Goal: Information Seeking & Learning: Learn about a topic

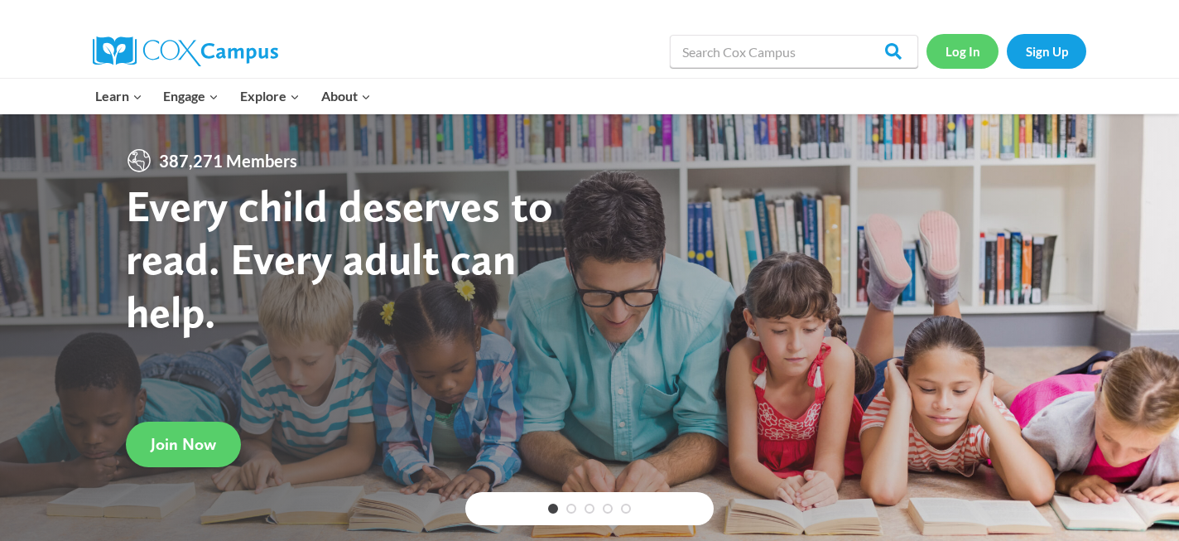
click at [955, 65] on link "Log In" at bounding box center [962, 51] width 72 height 34
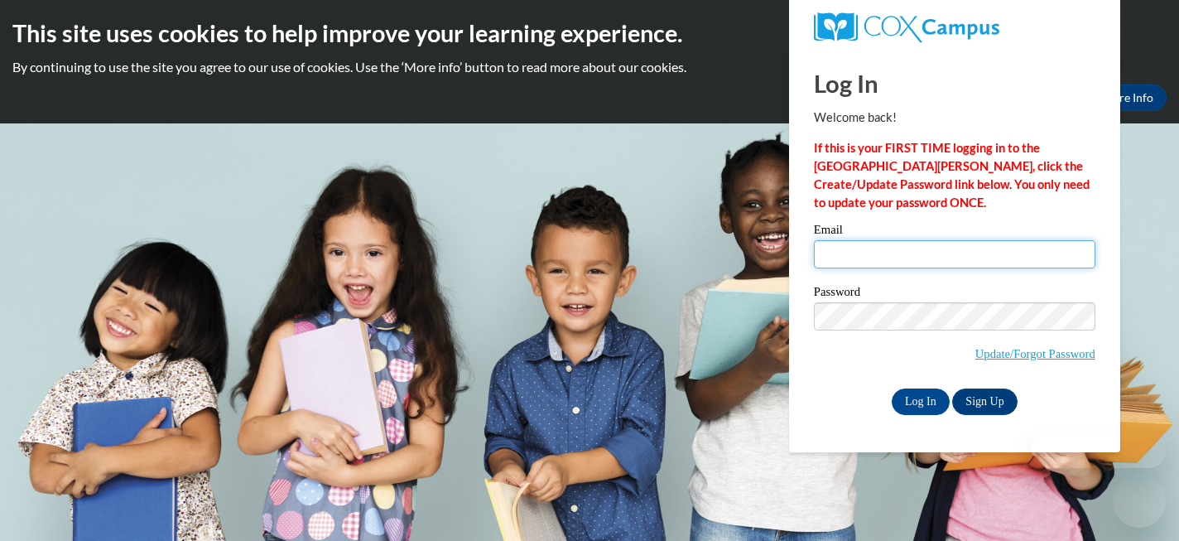
click at [847, 259] on input "Email" at bounding box center [954, 254] width 281 height 28
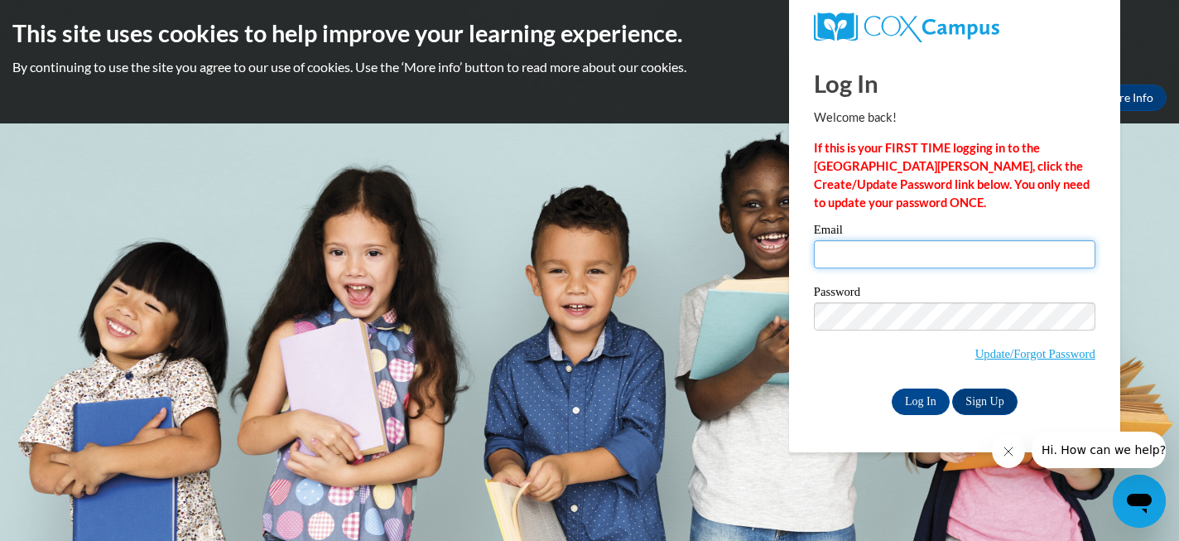
type input "bennyboche@gmail.com"
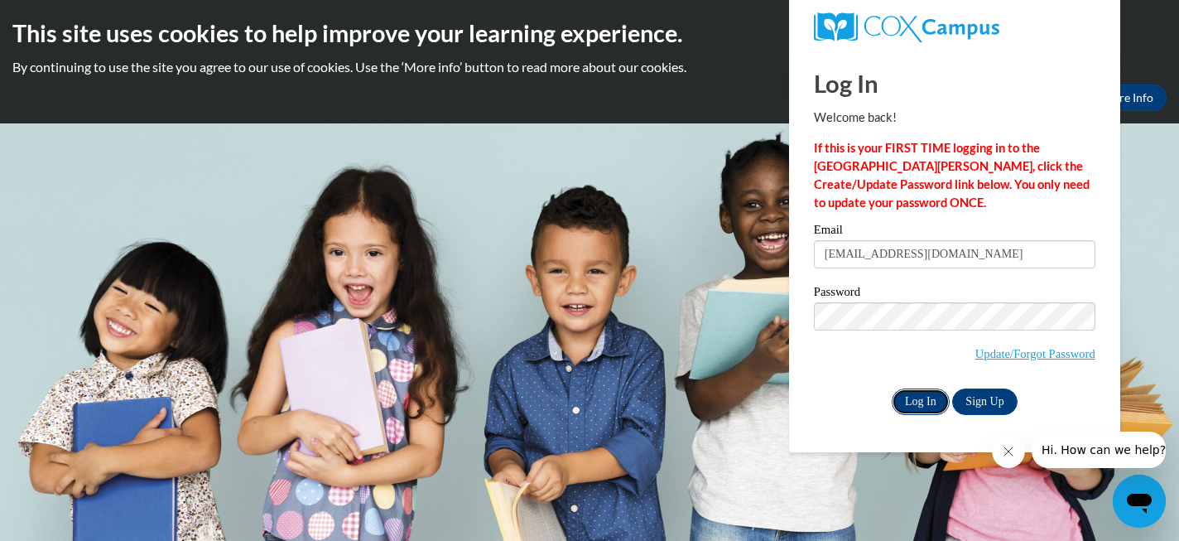
click at [923, 397] on input "Log In" at bounding box center [920, 401] width 58 height 26
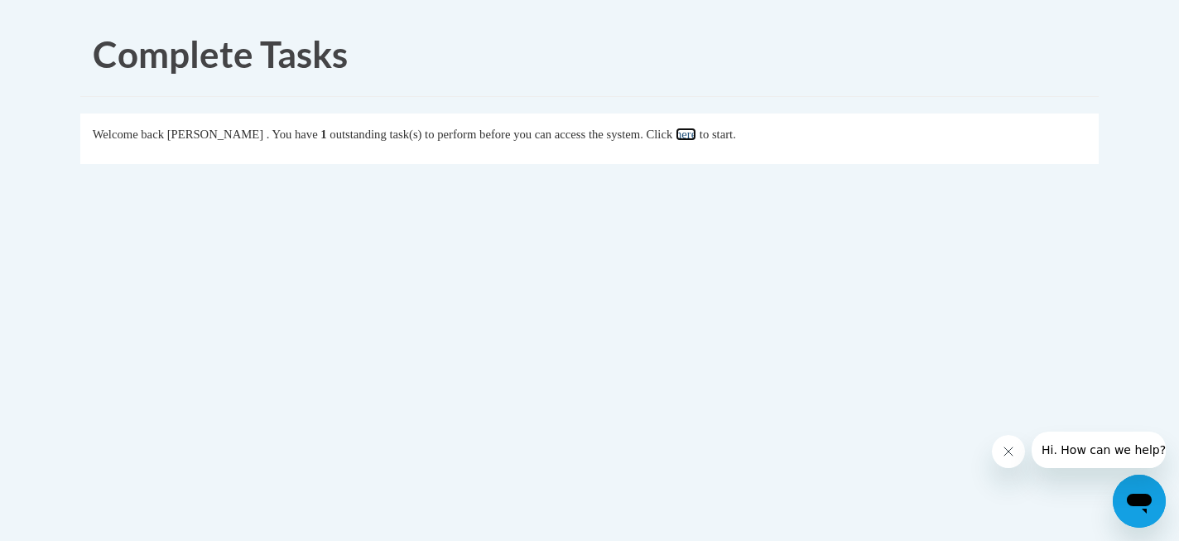
click at [696, 134] on link "here" at bounding box center [685, 133] width 21 height 13
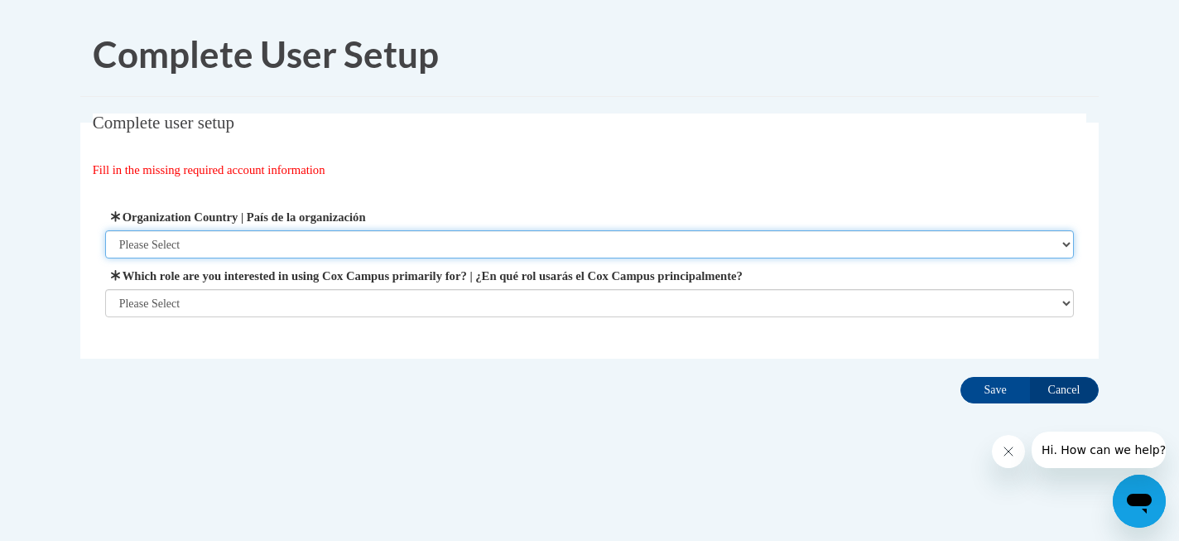
click at [232, 237] on select "Please Select [GEOGRAPHIC_DATA] | [GEOGRAPHIC_DATA] Outside of [GEOGRAPHIC_DATA…" at bounding box center [589, 244] width 969 height 28
select select "ad49bcad-a171-4b2e-b99c-48b446064914"
click at [105, 230] on select "Please Select [GEOGRAPHIC_DATA] | [GEOGRAPHIC_DATA] Outside of [GEOGRAPHIC_DATA…" at bounding box center [589, 244] width 969 height 28
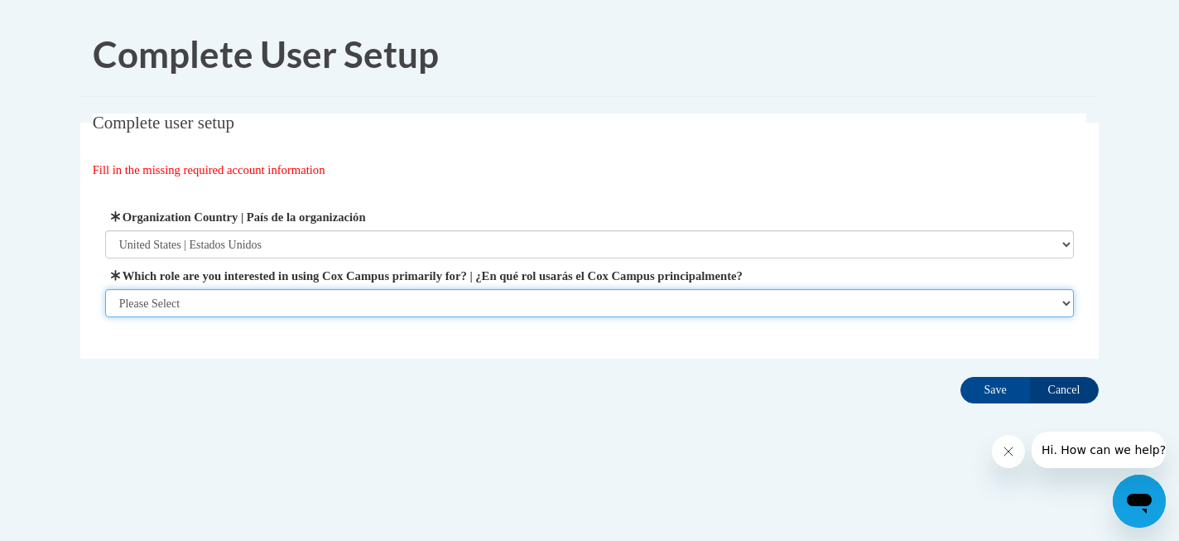
click at [221, 305] on select "Please Select College/University | Colegio/Universidad Community/Nonprofit Part…" at bounding box center [589, 303] width 969 height 28
select select "5a18ea06-2b54-4451-96f2-d152daf9eac5"
click at [105, 317] on select "Please Select College/University | Colegio/Universidad Community/Nonprofit Part…" at bounding box center [589, 303] width 969 height 28
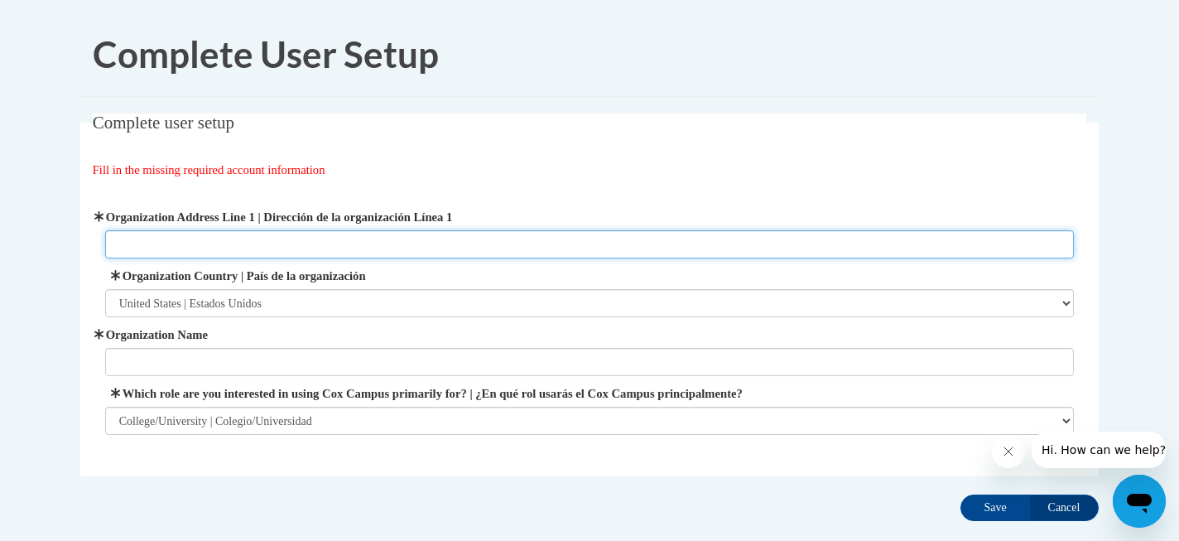
click at [282, 241] on input "Organization Address Line 1 | Dirección de la organización Línea 1" at bounding box center [589, 244] width 969 height 28
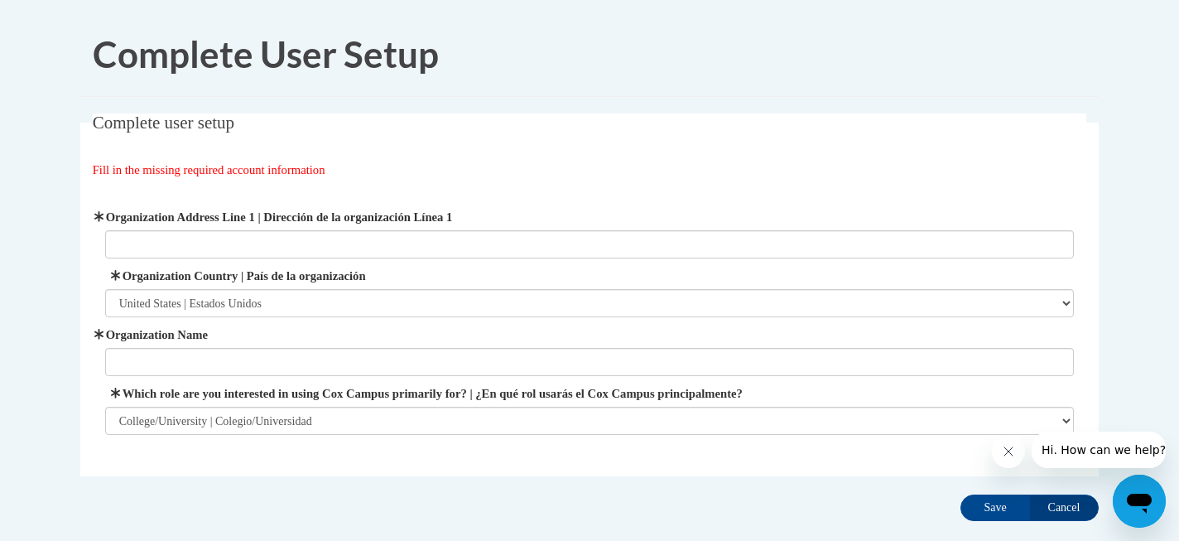
click at [404, 163] on div "Fill in the missing required account information" at bounding box center [590, 170] width 994 height 18
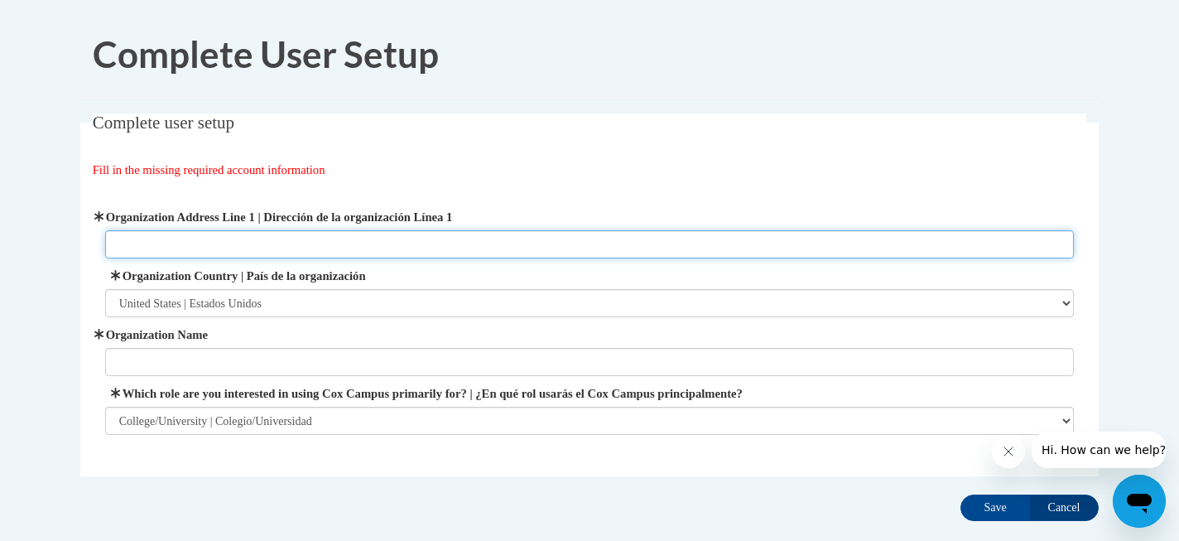
click at [243, 246] on input "Organization Address Line 1 | Dirección de la organización Línea 1" at bounding box center [589, 244] width 969 height 28
type input "1800 Chapel Drive"
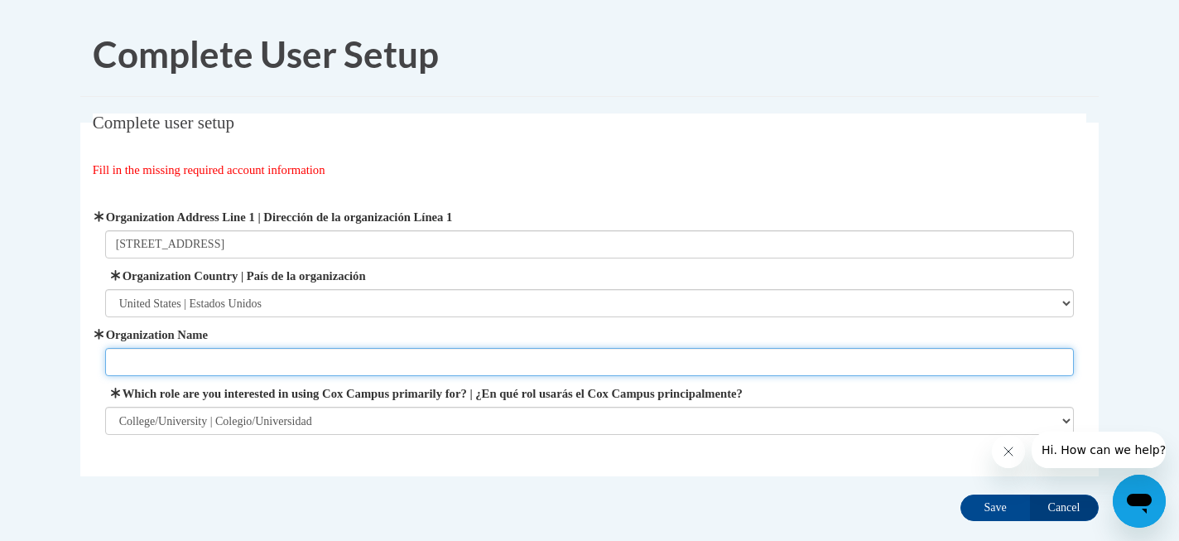
type input "Education"
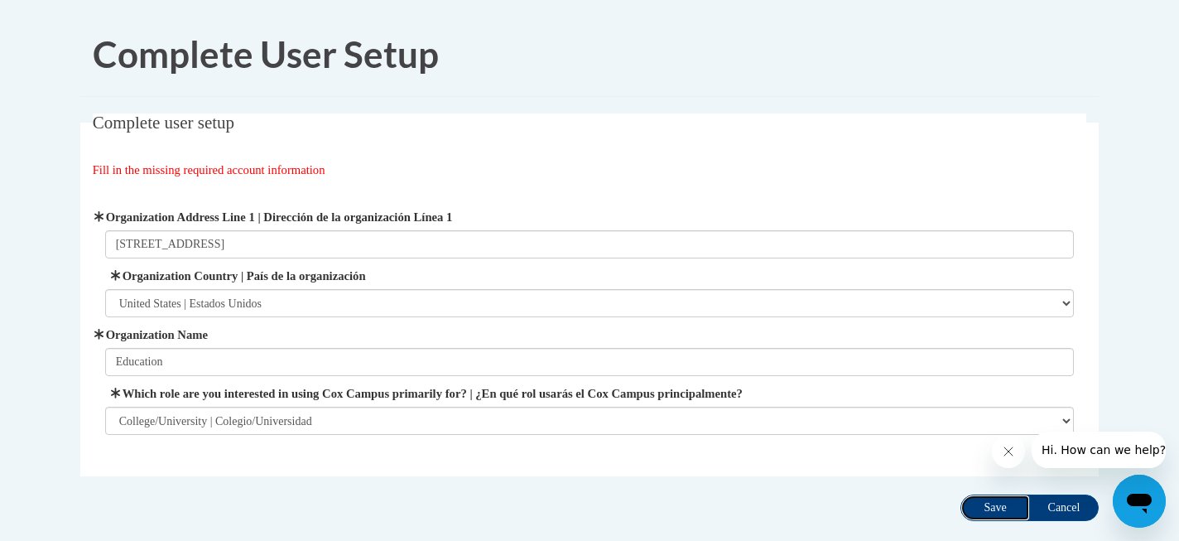
click at [1007, 508] on input "Save" at bounding box center [995, 507] width 70 height 26
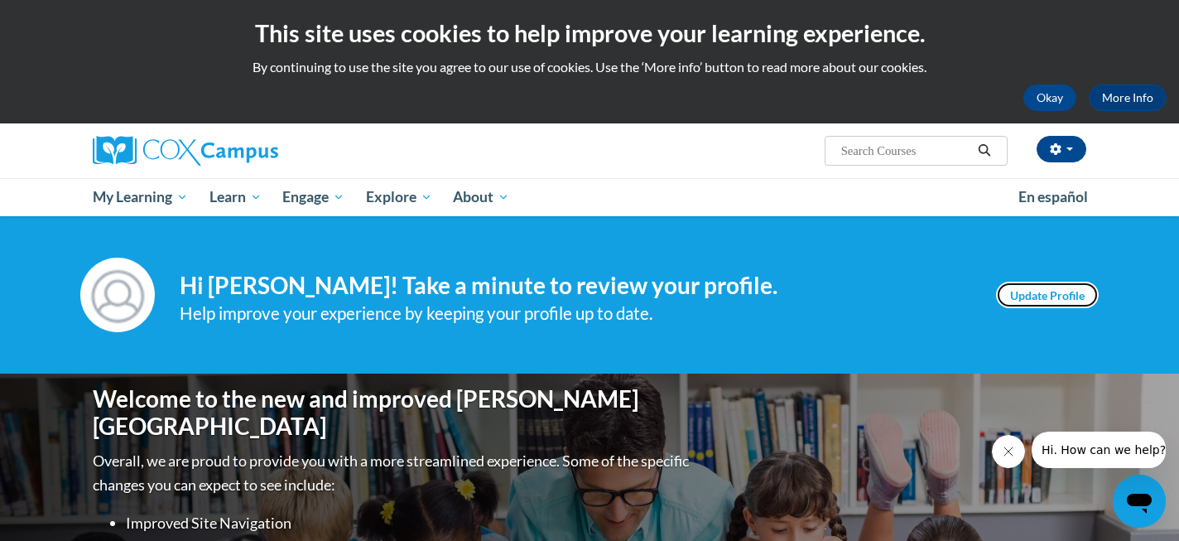
click at [1059, 291] on link "Update Profile" at bounding box center [1047, 294] width 103 height 26
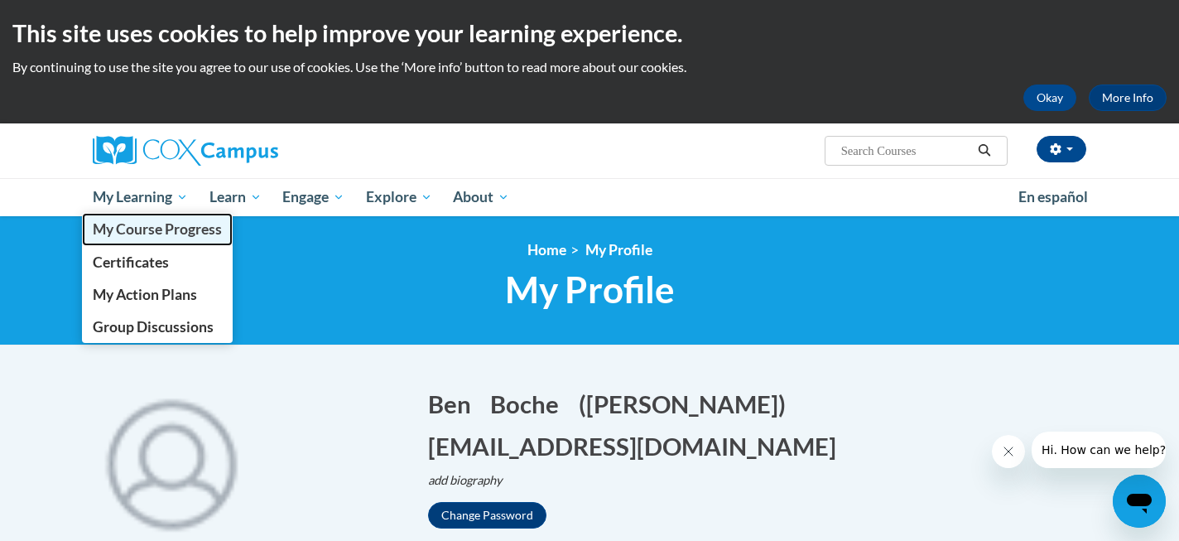
click at [139, 228] on span "My Course Progress" at bounding box center [157, 228] width 129 height 17
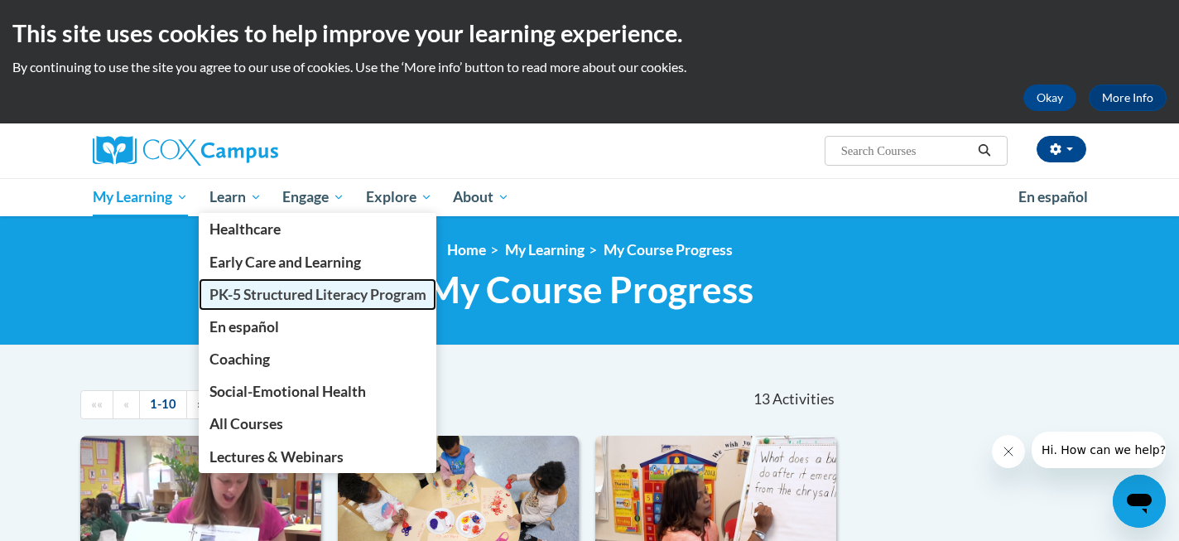
click at [267, 297] on span "PK-5 Structured Literacy Program" at bounding box center [317, 294] width 217 height 17
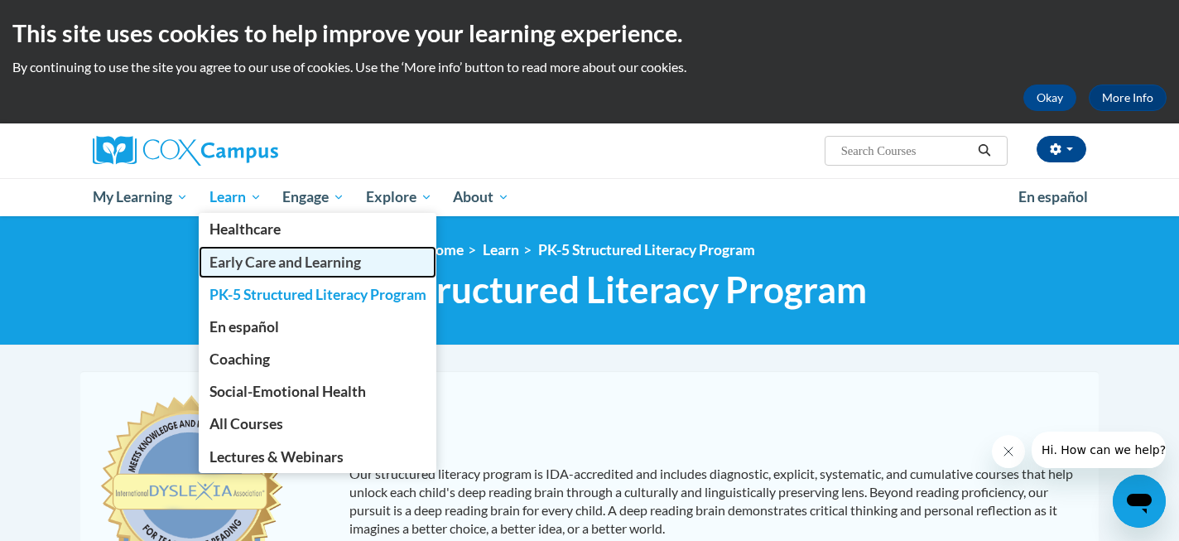
click at [268, 265] on span "Early Care and Learning" at bounding box center [284, 261] width 151 height 17
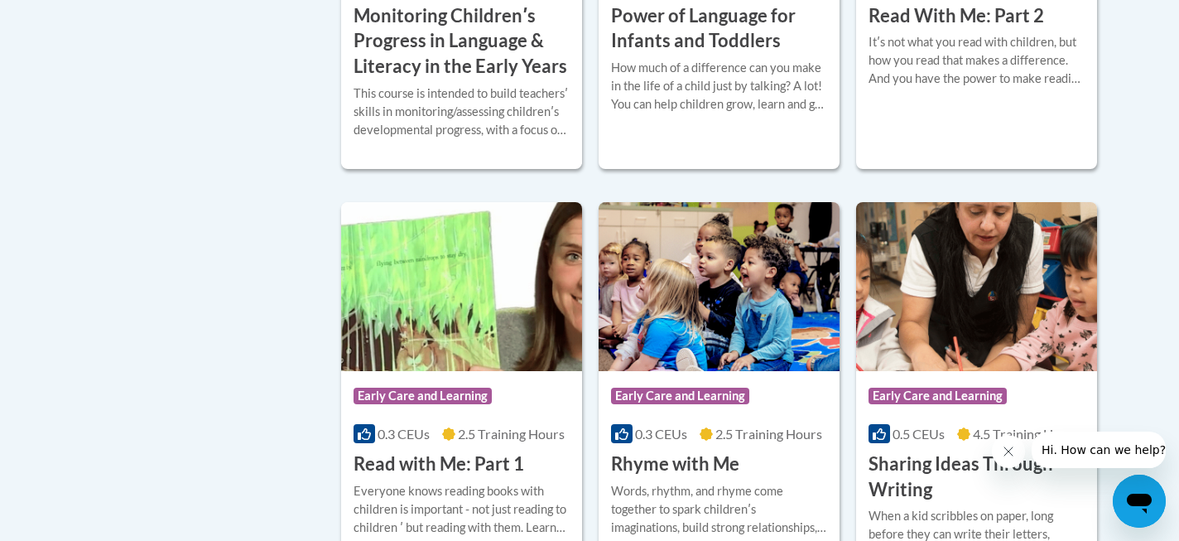
scroll to position [1799, 0]
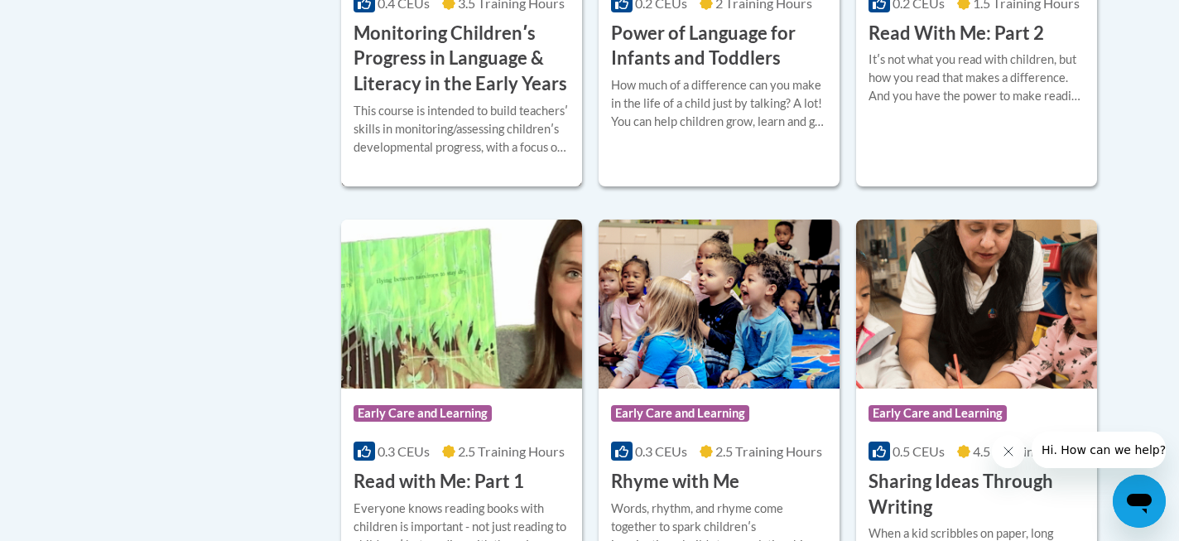
click at [440, 86] on h3 "Monitoring Childrenʹs Progress in Language & Literacy in the Early Years" at bounding box center [461, 59] width 216 height 76
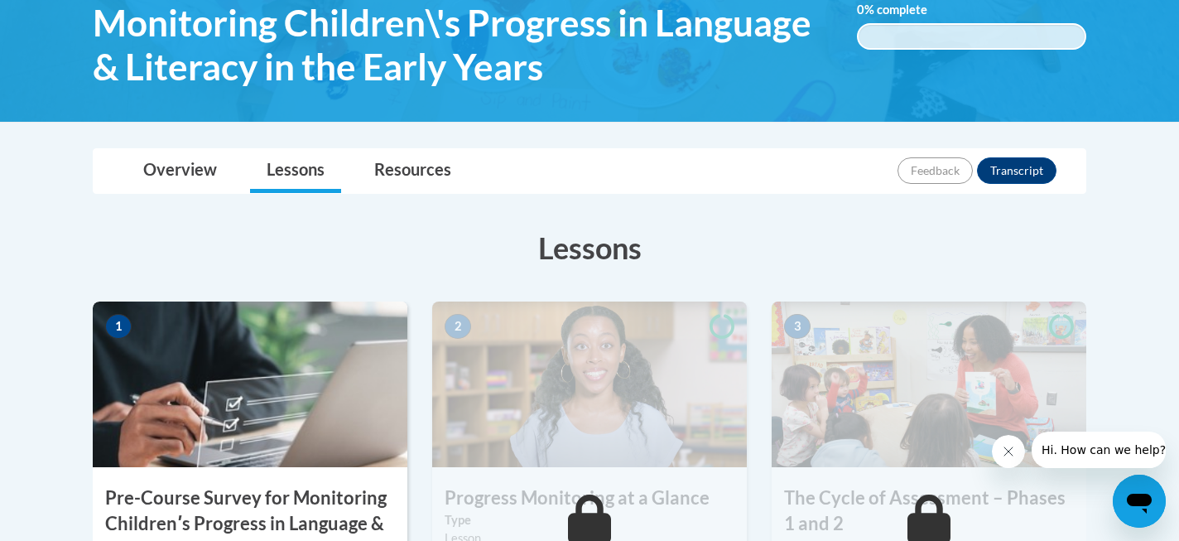
scroll to position [245, 0]
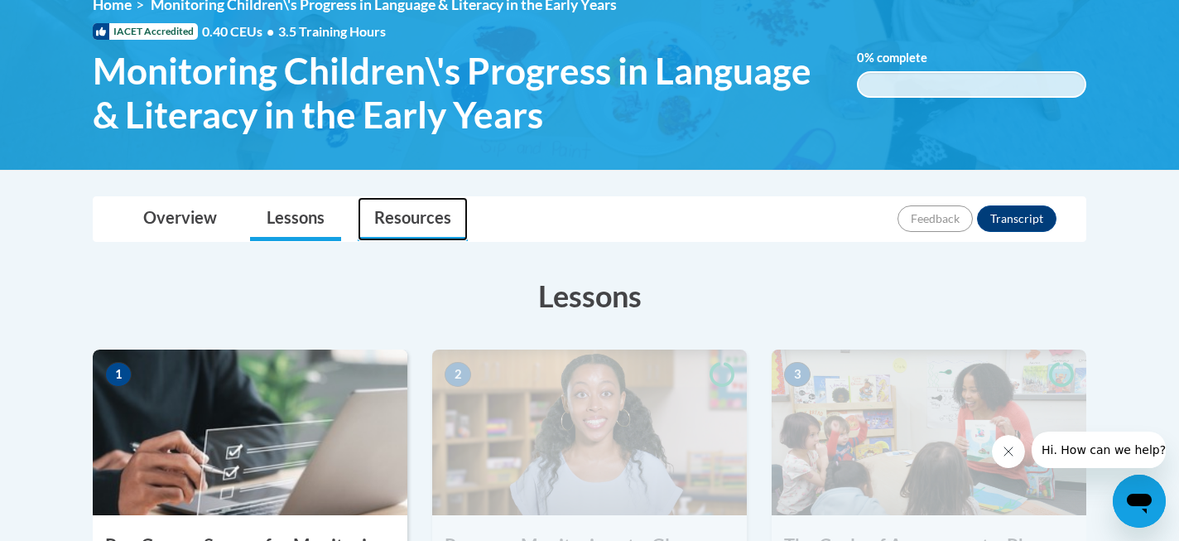
click at [429, 214] on link "Resources" at bounding box center [413, 219] width 110 height 44
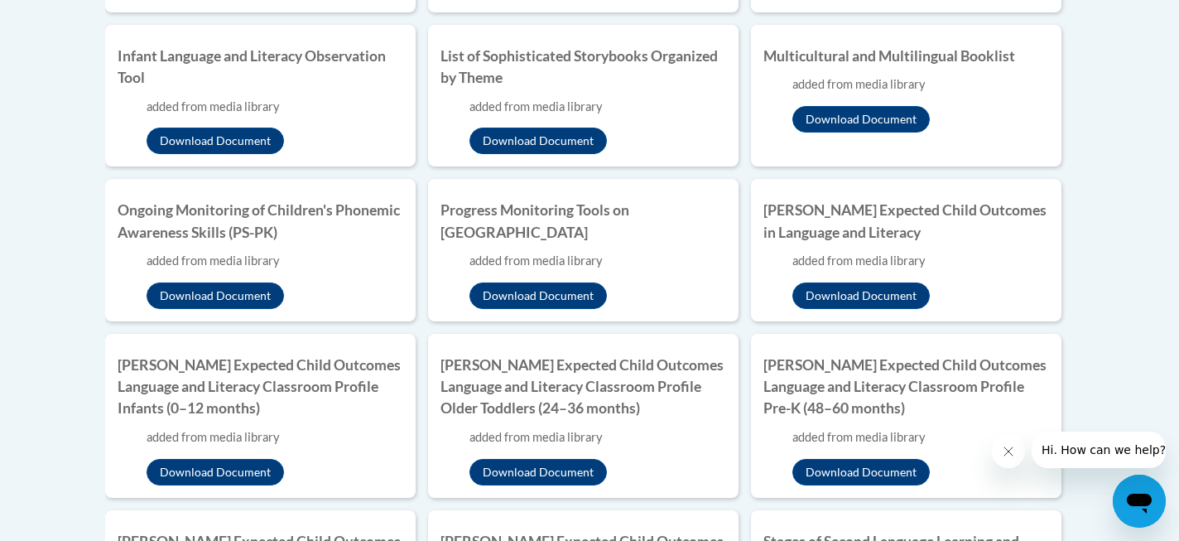
scroll to position [1489, 0]
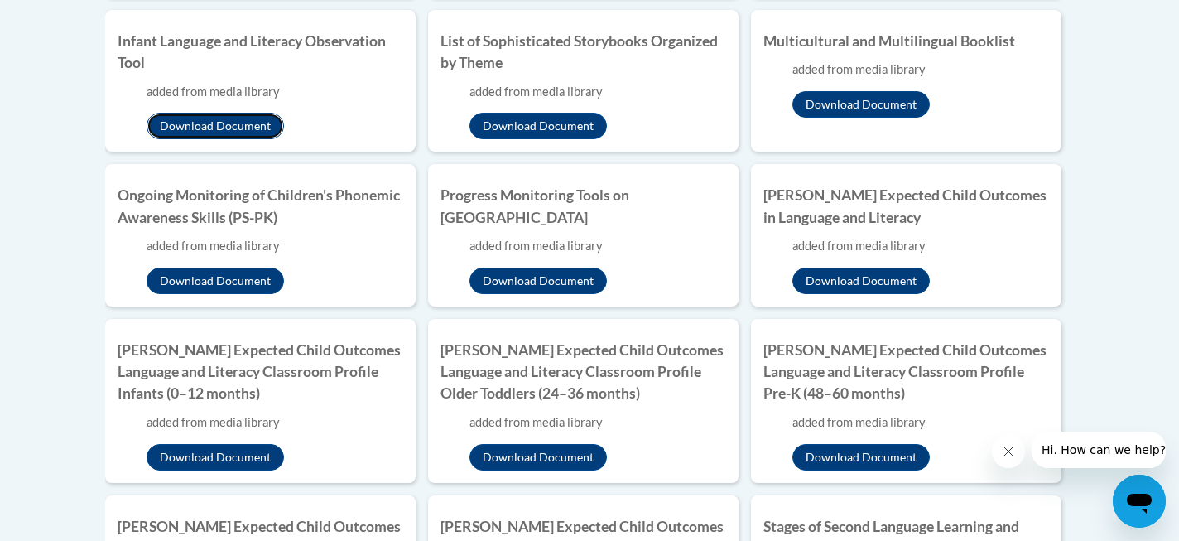
click at [201, 127] on button "Download Document" at bounding box center [215, 126] width 137 height 26
click at [663, 305] on li "Progress Monitoring Tools on Cox Campus added from media library Download Docum…" at bounding box center [583, 235] width 310 height 142
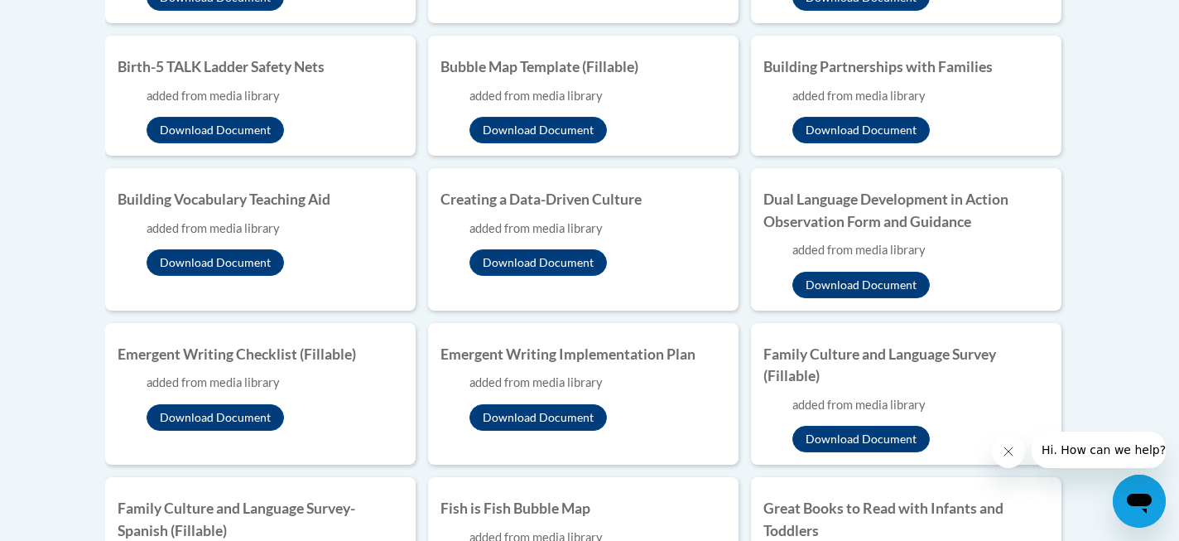
scroll to position [0, 0]
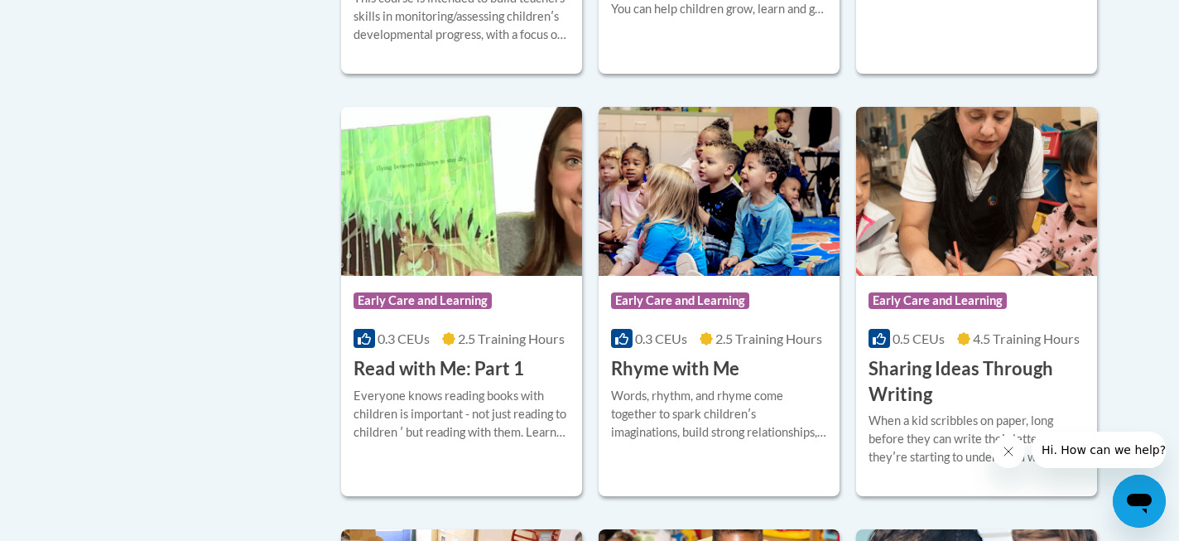
scroll to position [1919, 0]
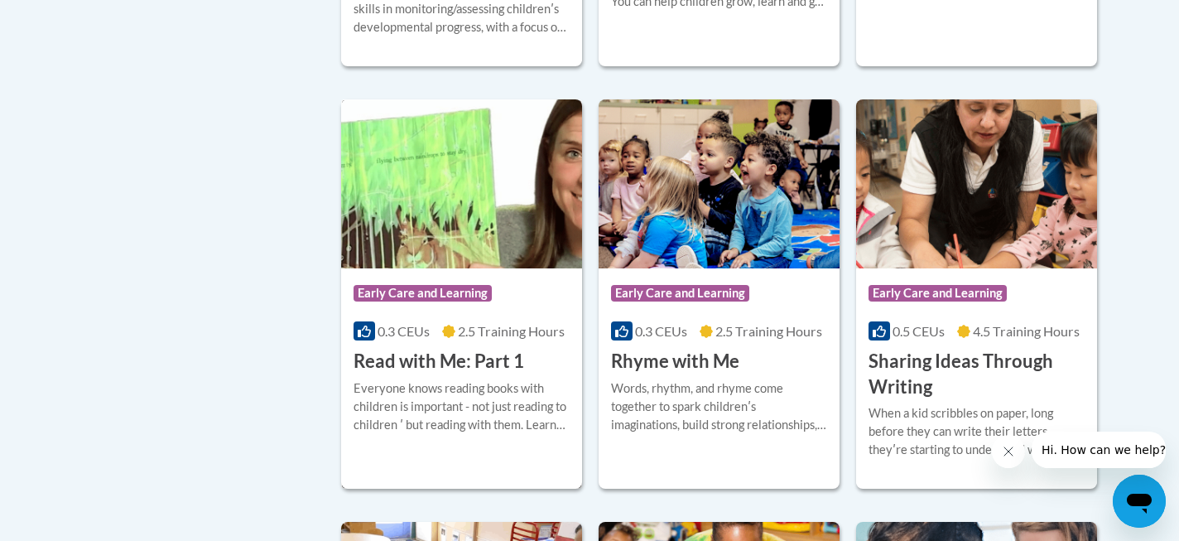
click at [434, 374] on h3 "Read with Me: Part 1" at bounding box center [438, 361] width 171 height 26
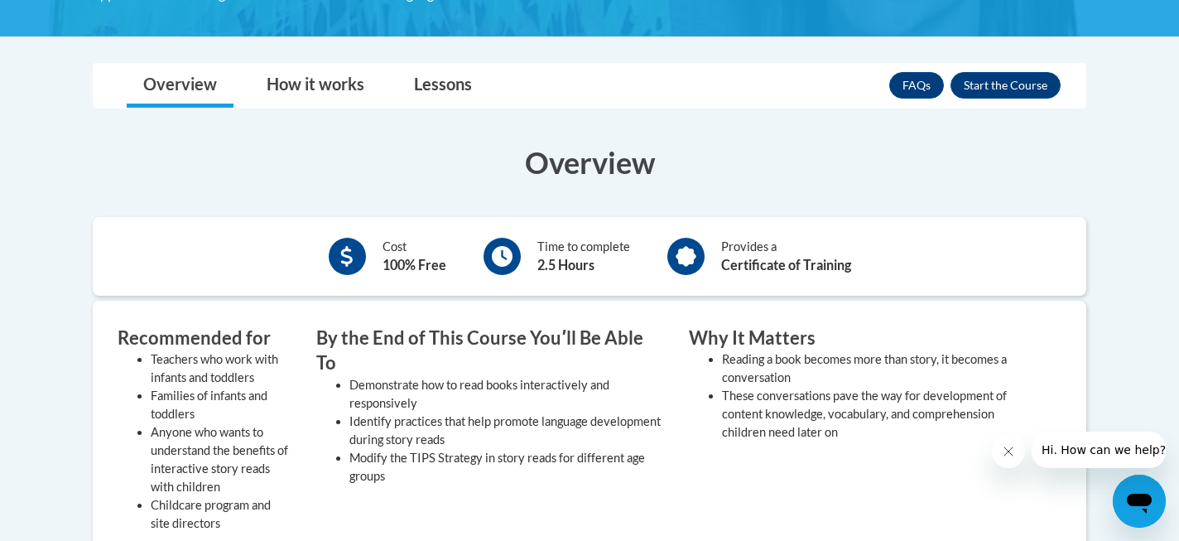
scroll to position [400, 0]
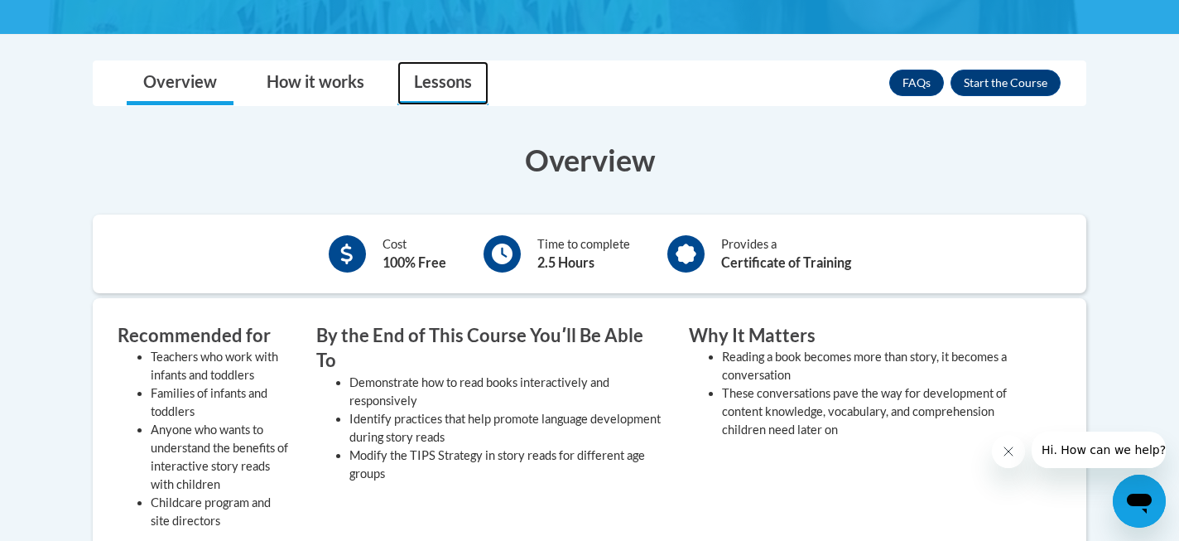
click at [449, 95] on link "Lessons" at bounding box center [442, 83] width 91 height 44
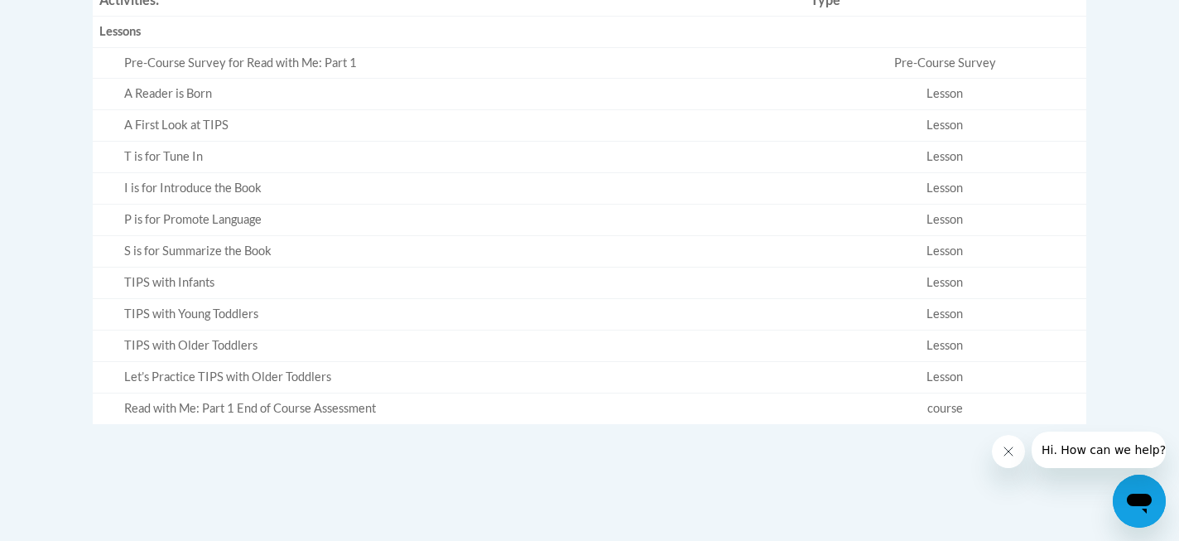
scroll to position [568, 0]
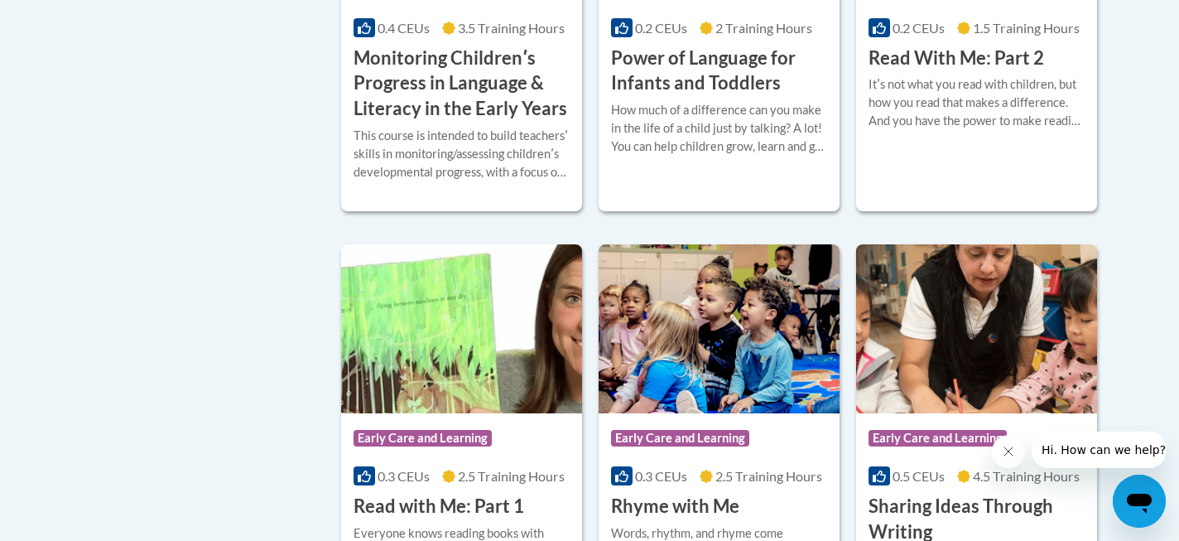
scroll to position [1762, 0]
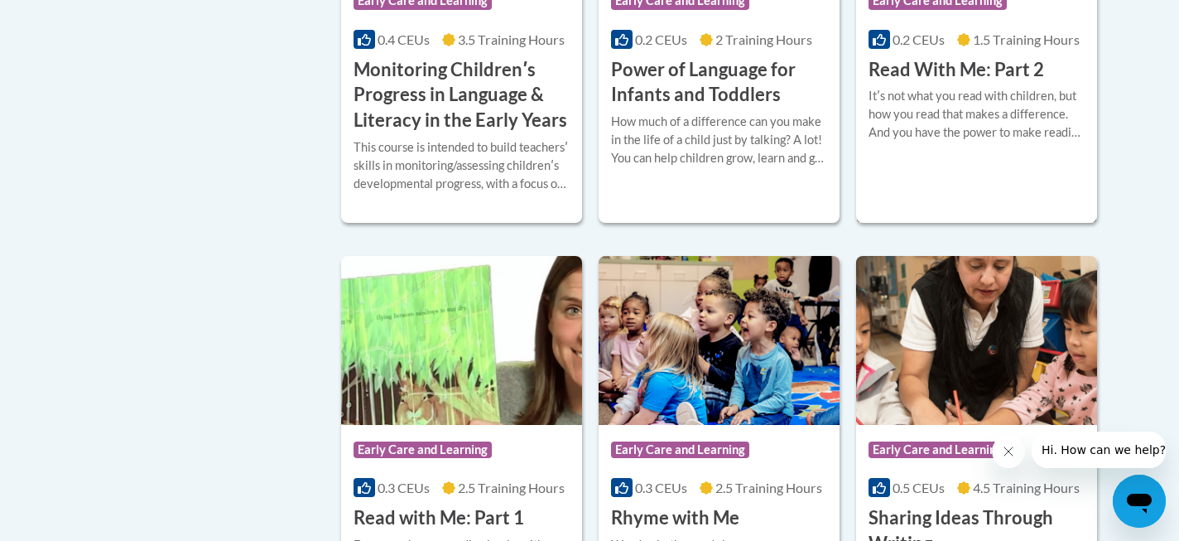
click at [935, 83] on h3 "Read With Me: Part 2" at bounding box center [955, 70] width 175 height 26
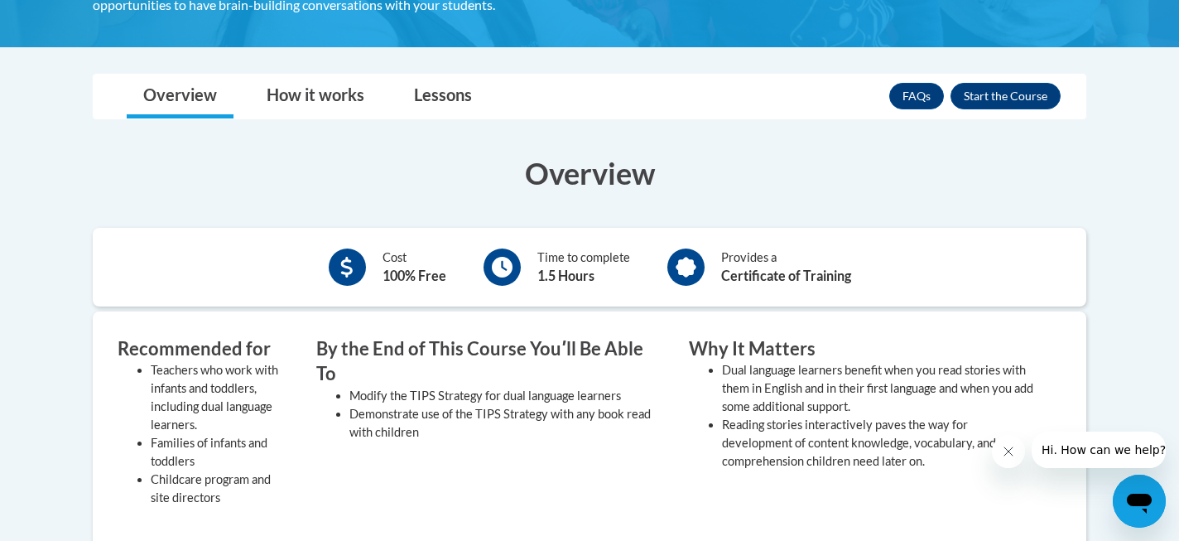
scroll to position [374, 0]
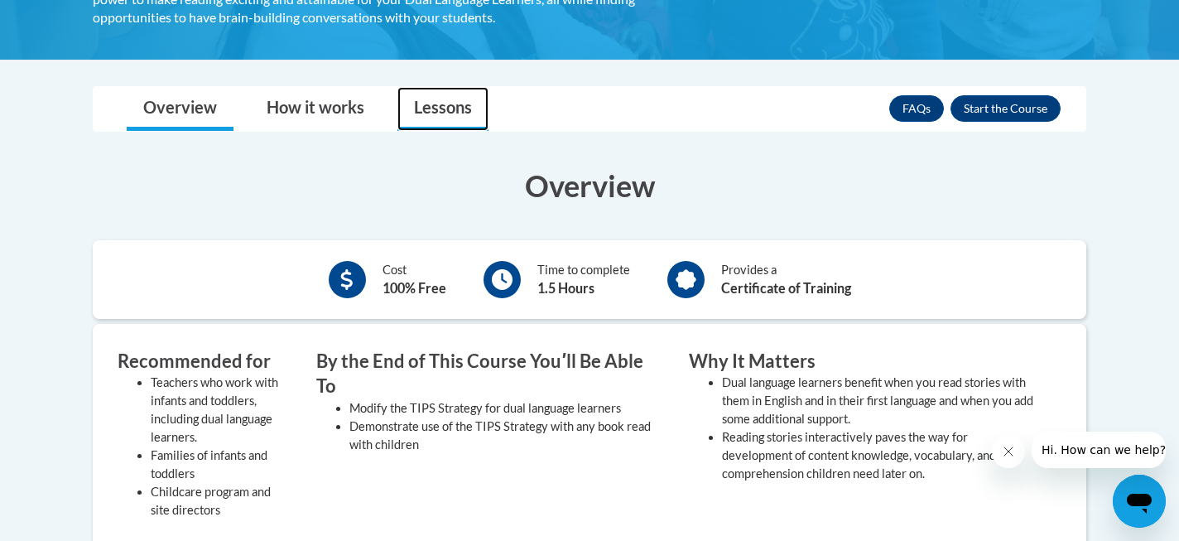
click at [442, 108] on link "Lessons" at bounding box center [442, 109] width 91 height 44
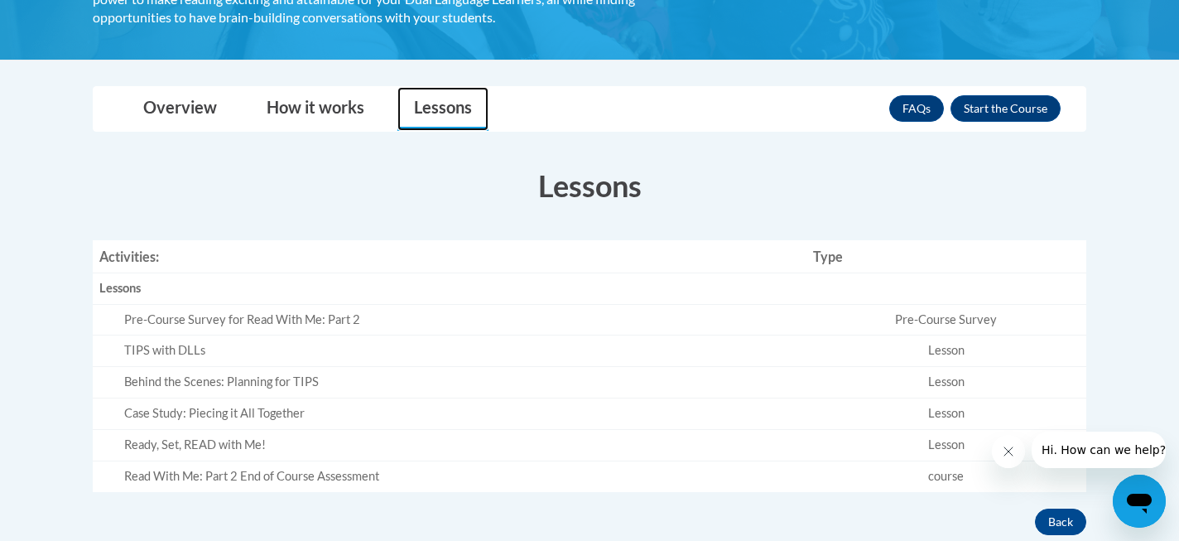
scroll to position [380, 0]
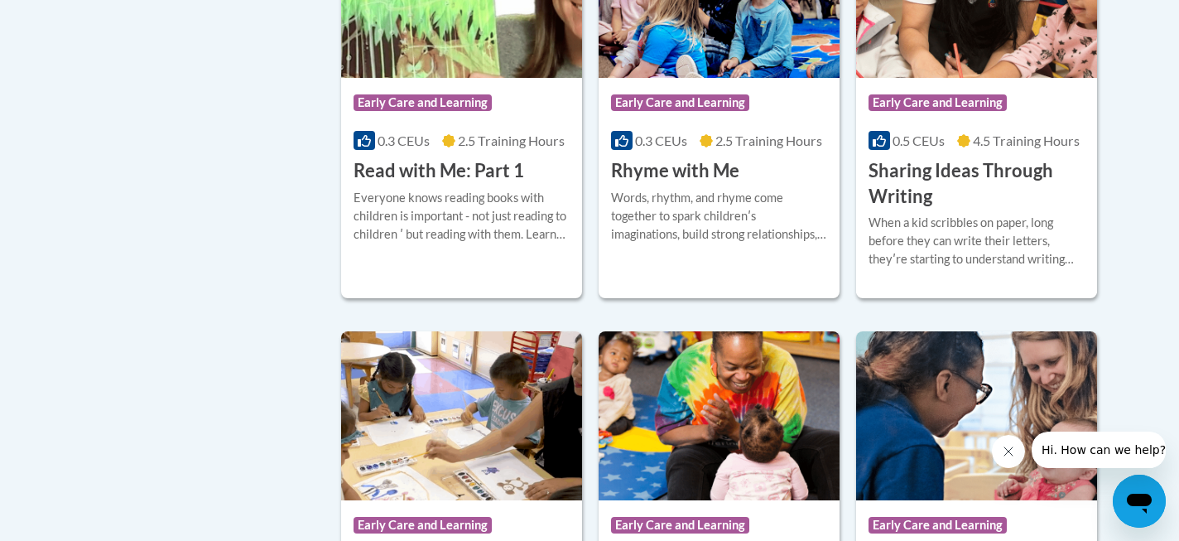
scroll to position [2001, 0]
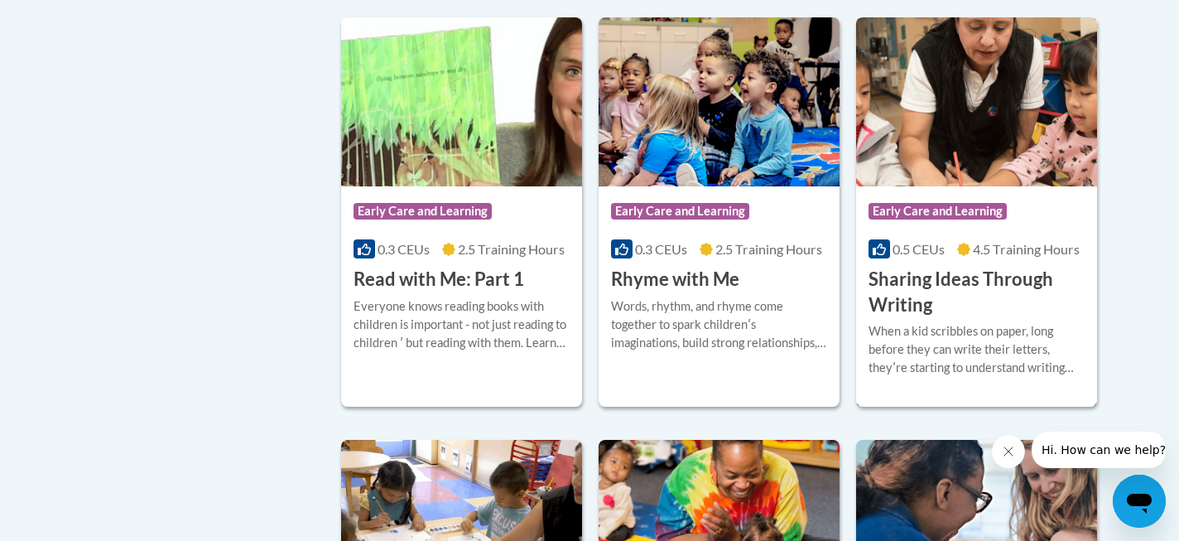
click at [905, 310] on h3 "Sharing Ideas Through Writing" at bounding box center [976, 292] width 216 height 51
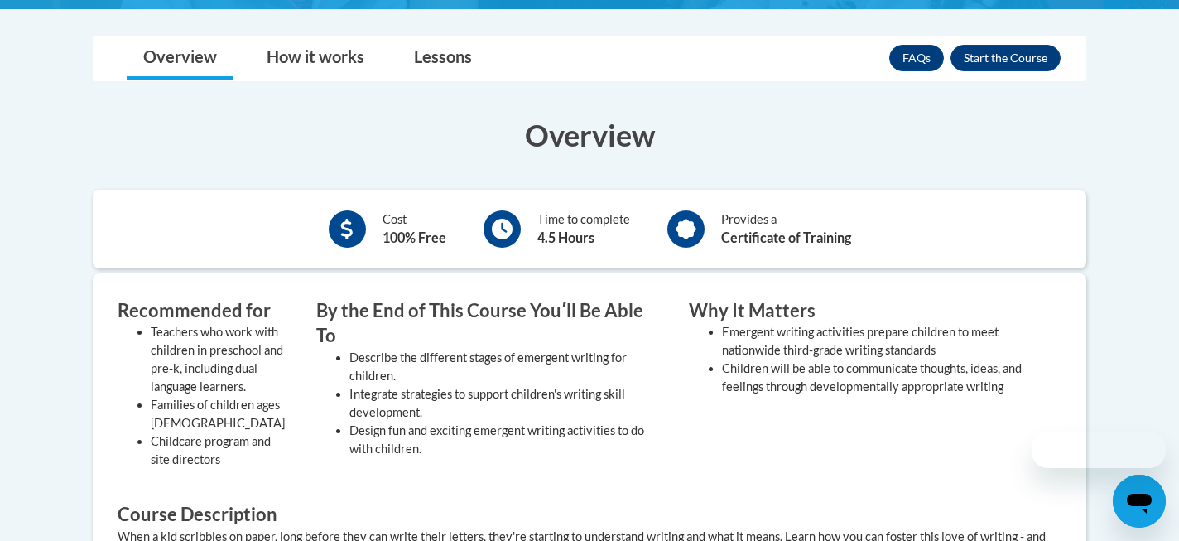
scroll to position [429, 0]
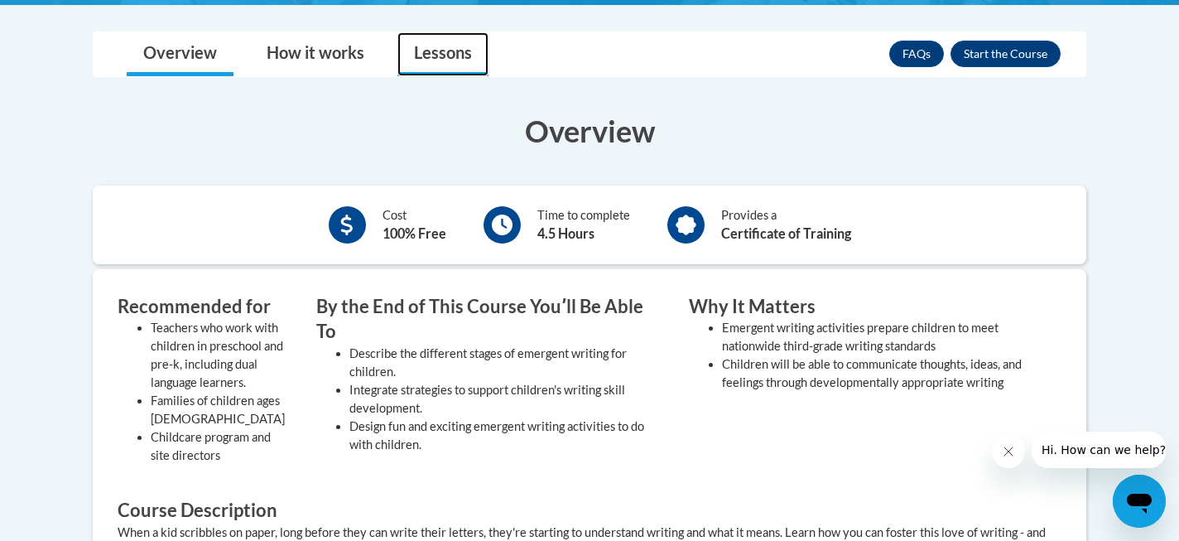
click at [445, 60] on link "Lessons" at bounding box center [442, 54] width 91 height 44
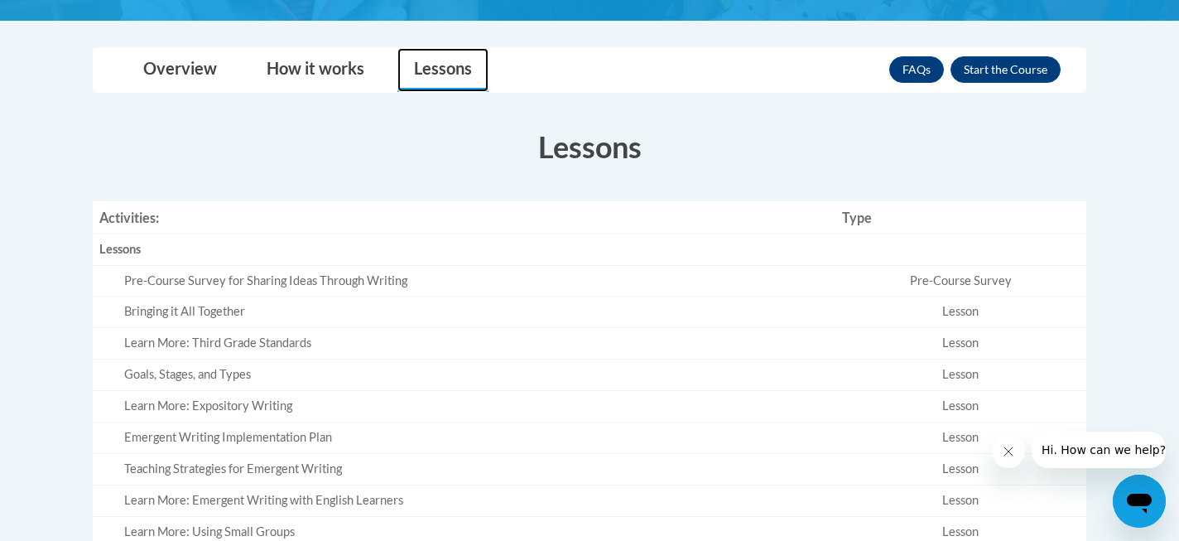
scroll to position [348, 0]
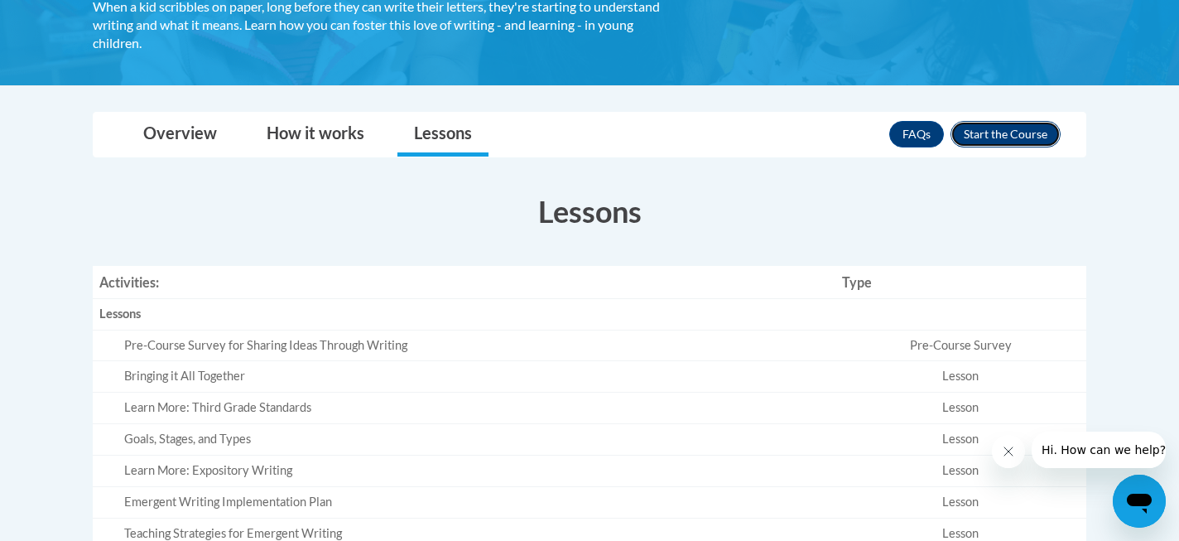
click at [978, 138] on button "Enroll" at bounding box center [1005, 134] width 110 height 26
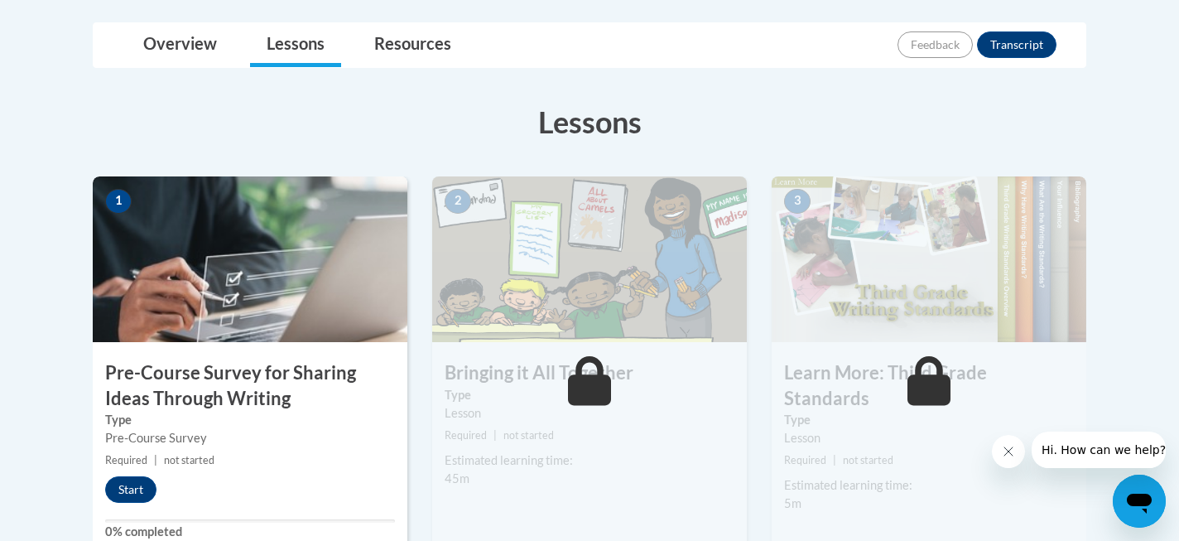
scroll to position [389, 0]
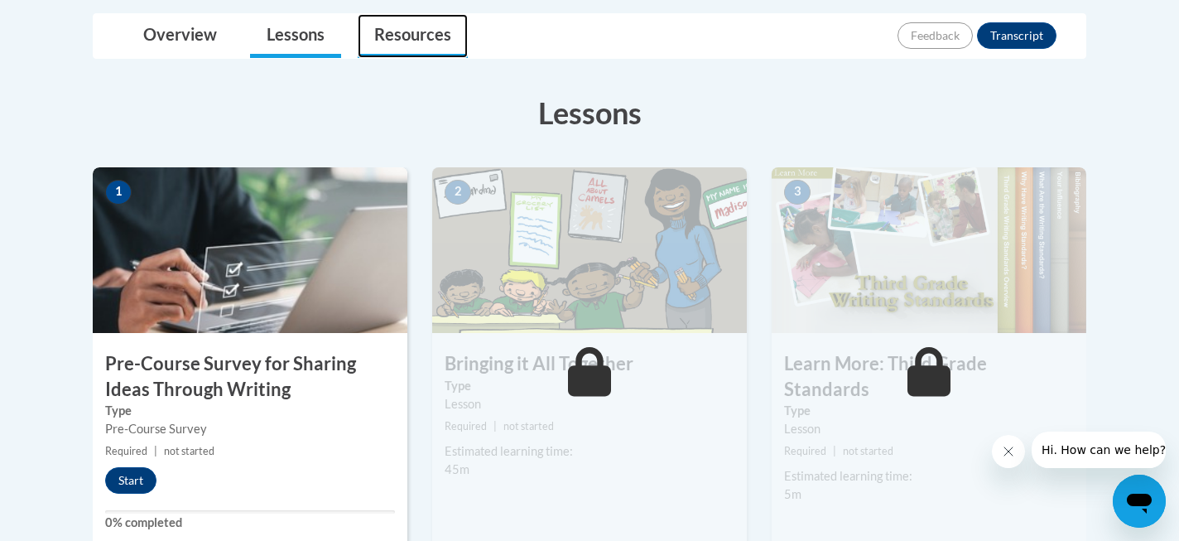
click at [406, 41] on link "Resources" at bounding box center [413, 36] width 110 height 44
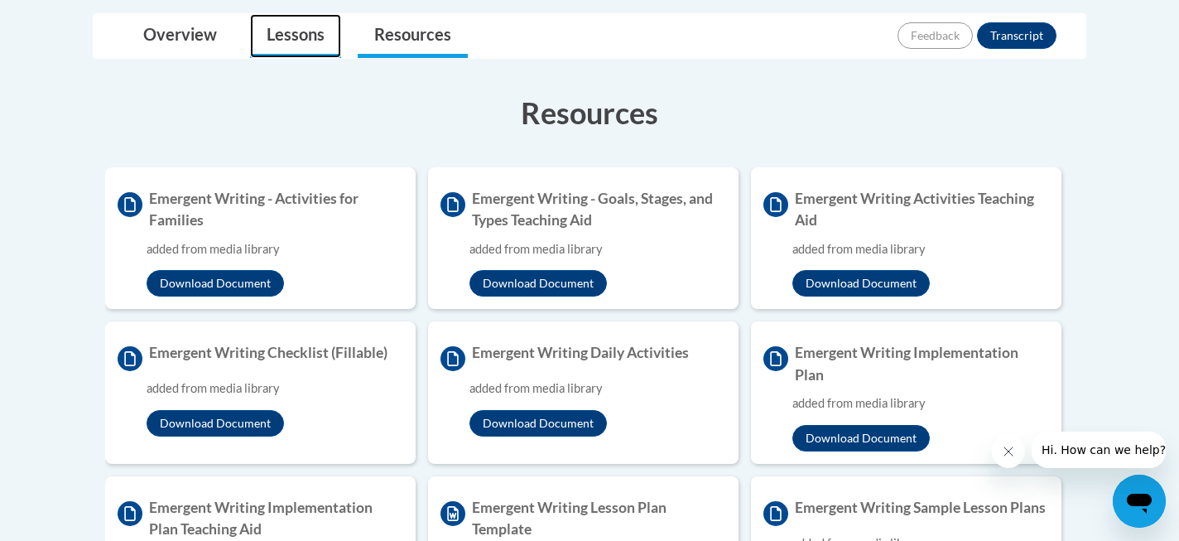
click at [278, 36] on link "Lessons" at bounding box center [295, 36] width 91 height 44
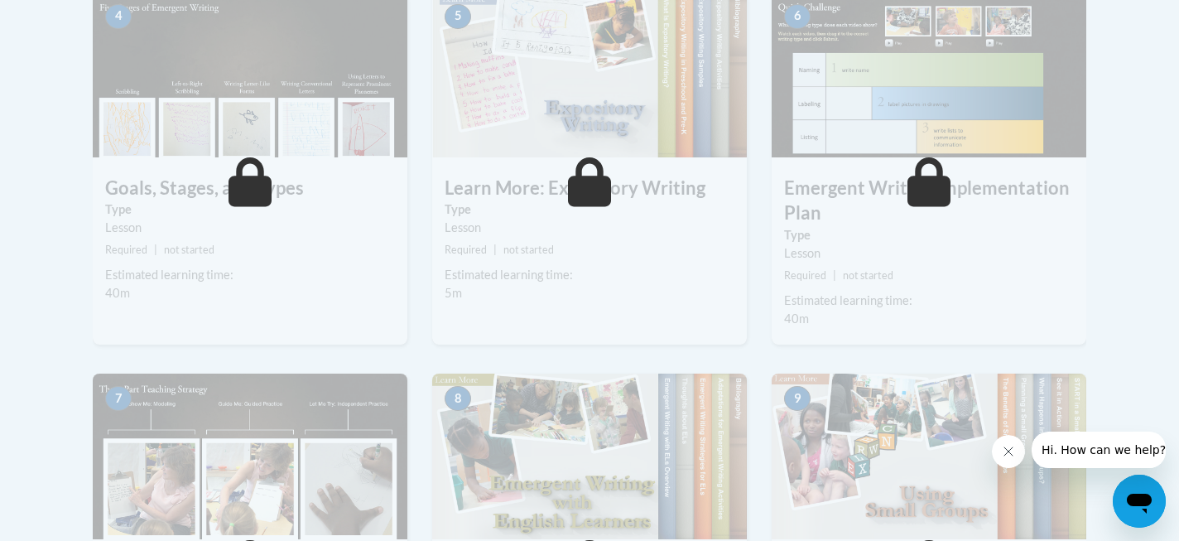
scroll to position [597, 0]
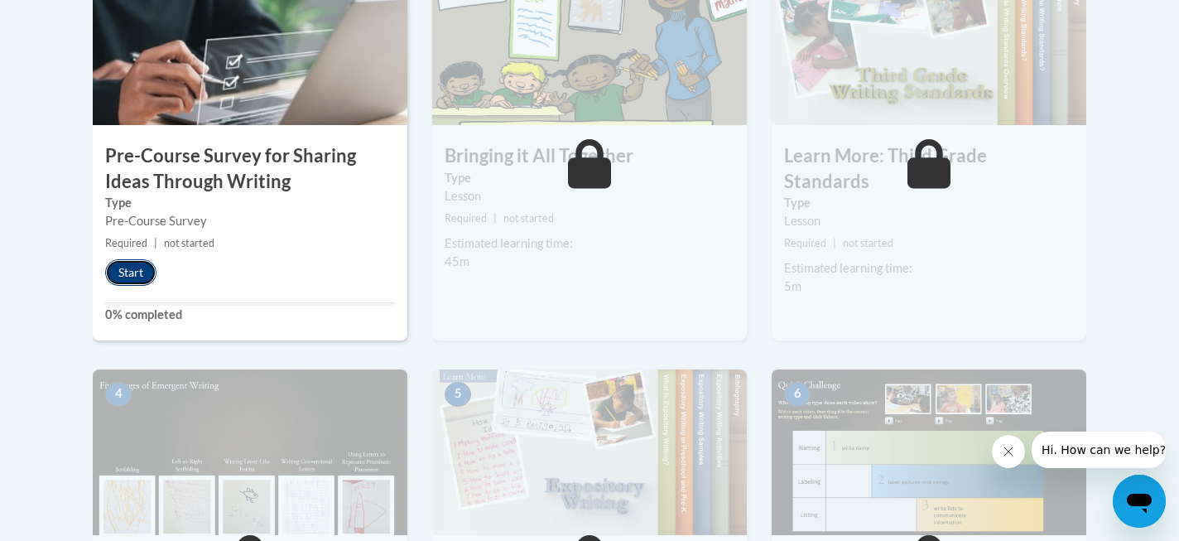
click at [136, 264] on button "Start" at bounding box center [130, 272] width 51 height 26
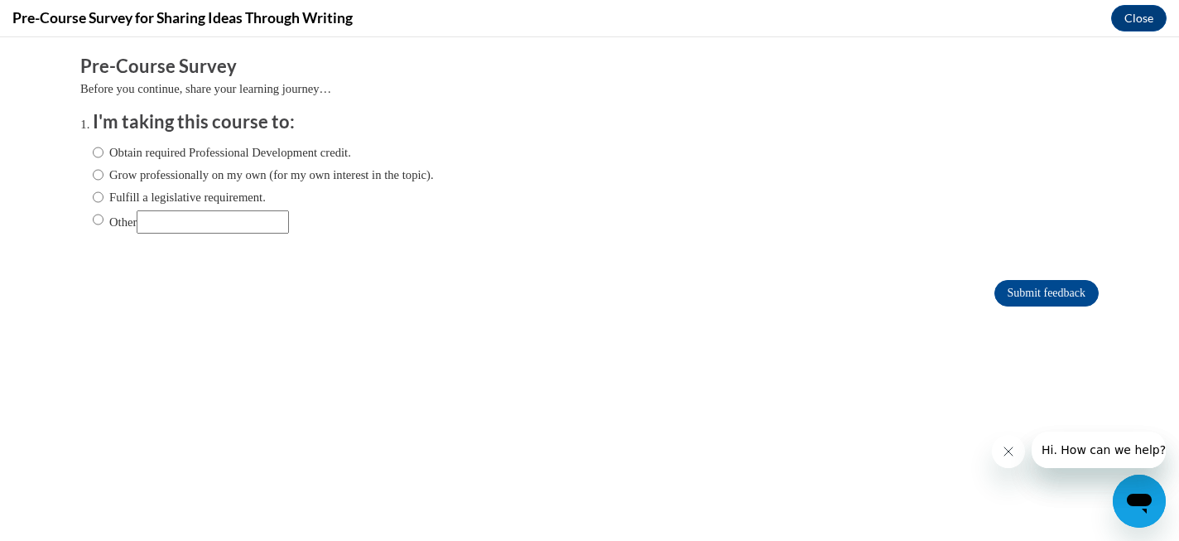
scroll to position [0, 0]
click at [98, 172] on input "Grow professionally on my own (for my own interest in the topic)." at bounding box center [98, 175] width 11 height 18
radio input "true"
click at [1028, 293] on input "Submit feedback" at bounding box center [1046, 293] width 104 height 26
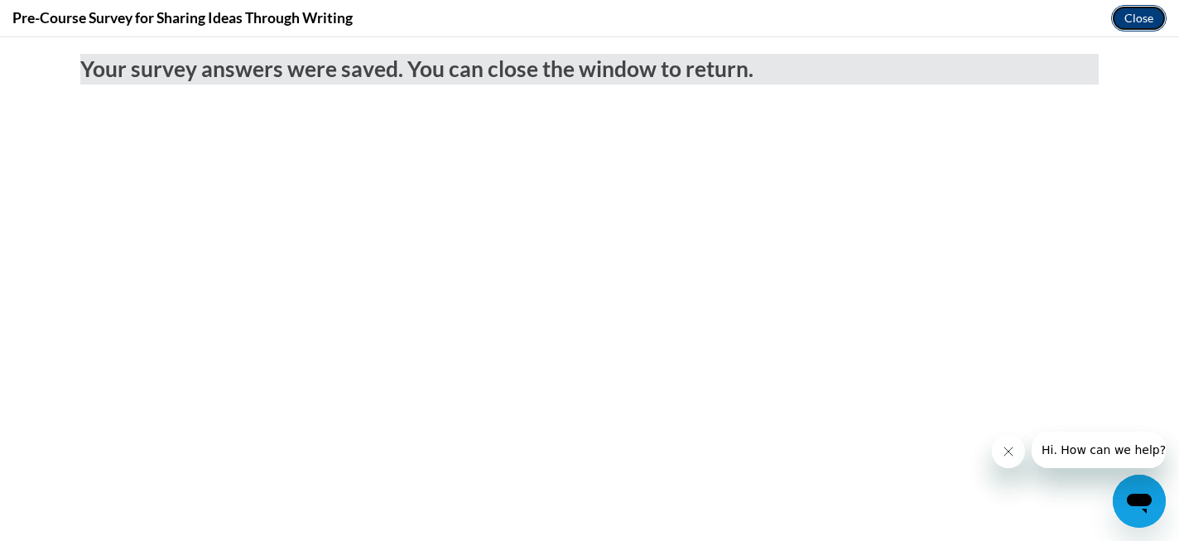
click at [1122, 26] on button "Close" at bounding box center [1138, 18] width 55 height 26
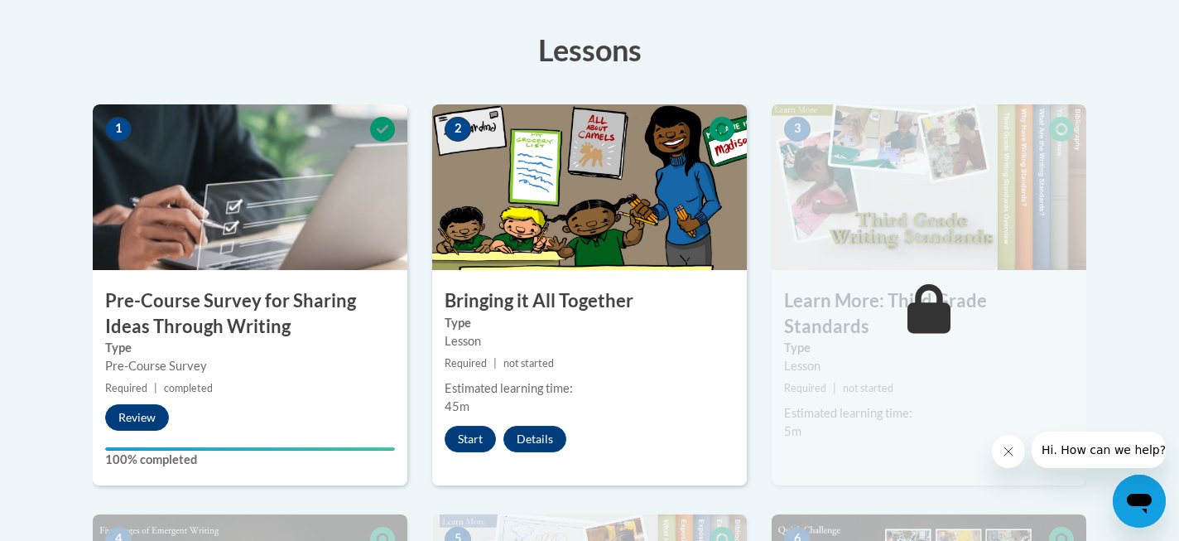
scroll to position [273, 0]
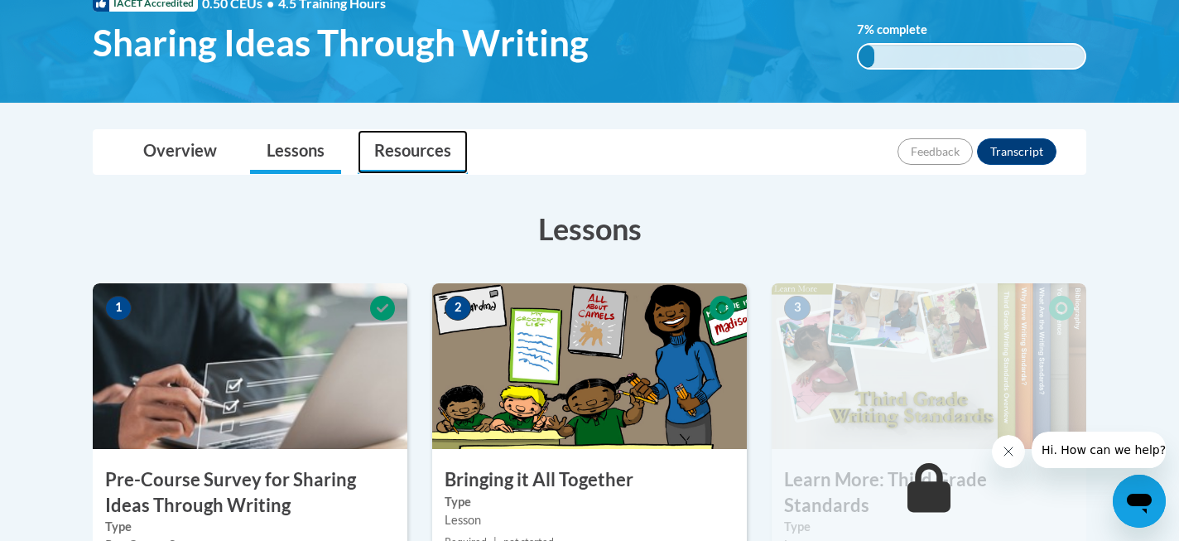
click at [425, 151] on link "Resources" at bounding box center [413, 152] width 110 height 44
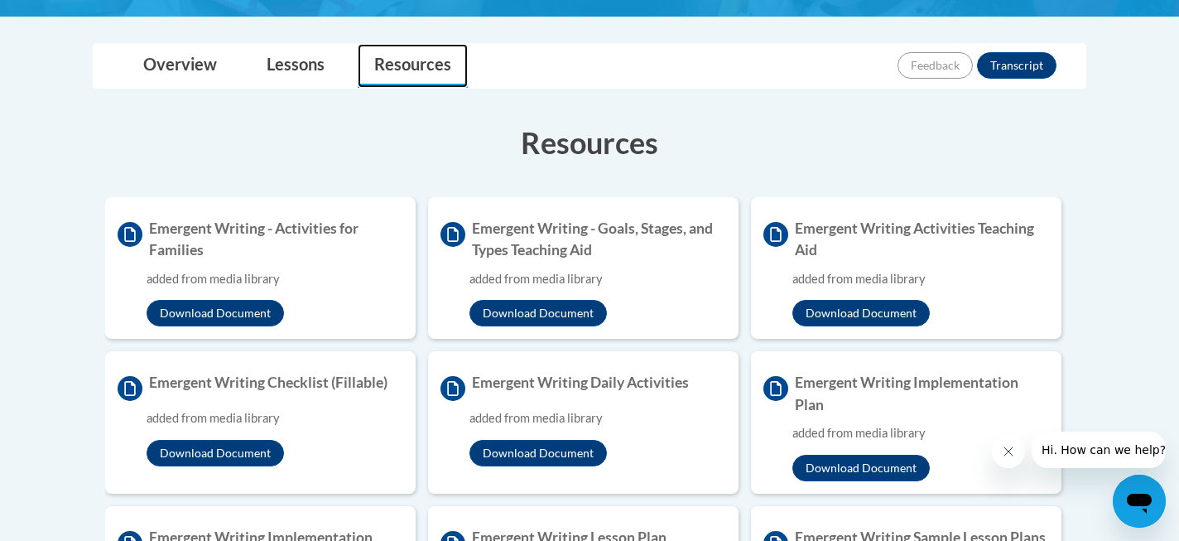
scroll to position [409, 0]
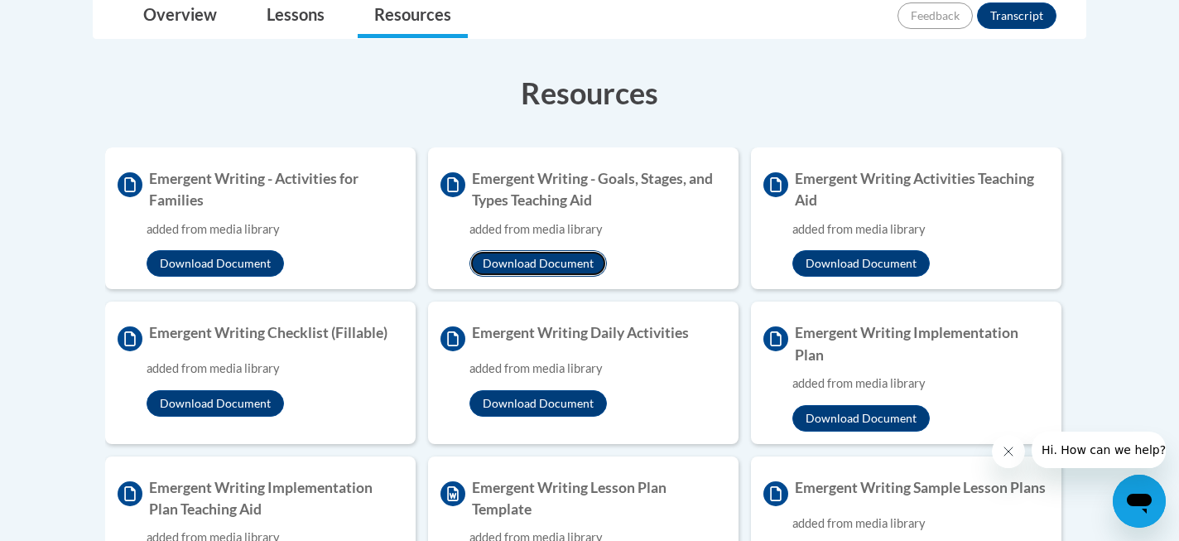
click at [539, 264] on button "Download Document" at bounding box center [537, 263] width 137 height 26
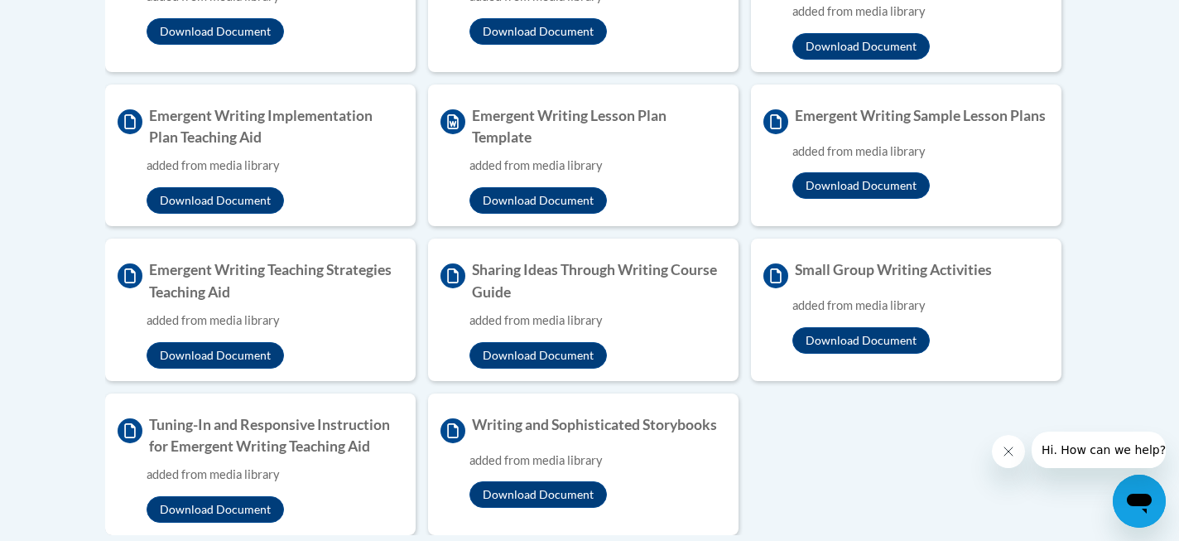
scroll to position [672, 0]
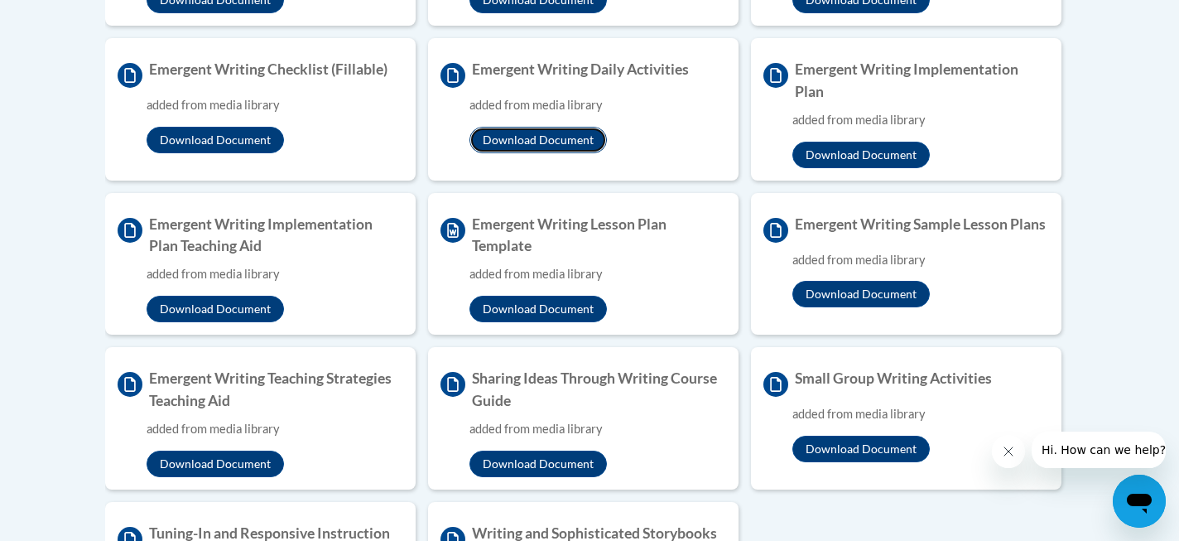
click at [539, 135] on button "Download Document" at bounding box center [537, 140] width 137 height 26
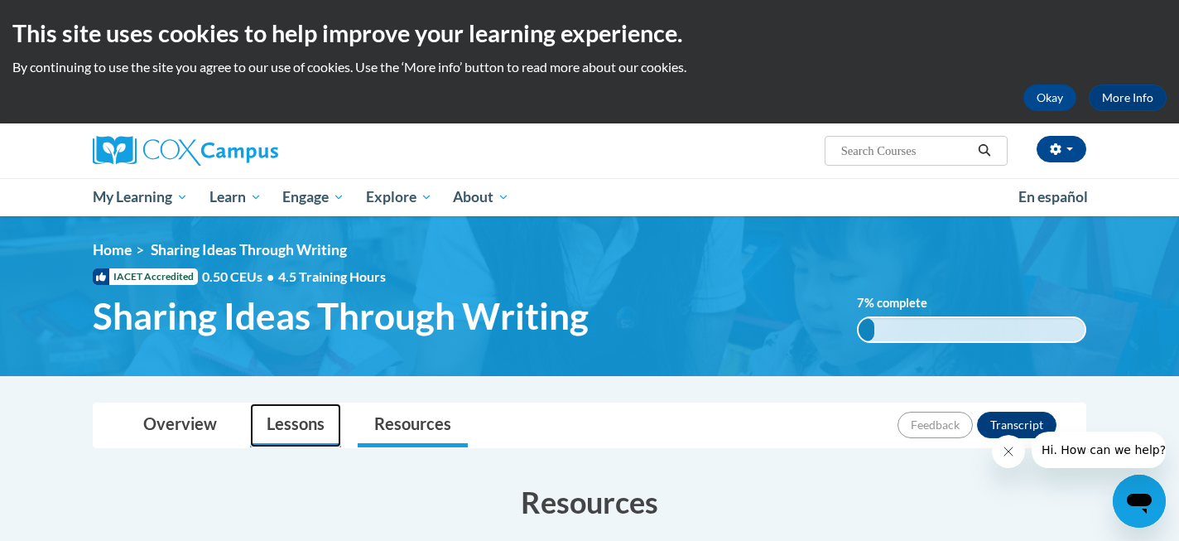
click at [300, 440] on link "Lessons" at bounding box center [295, 425] width 91 height 44
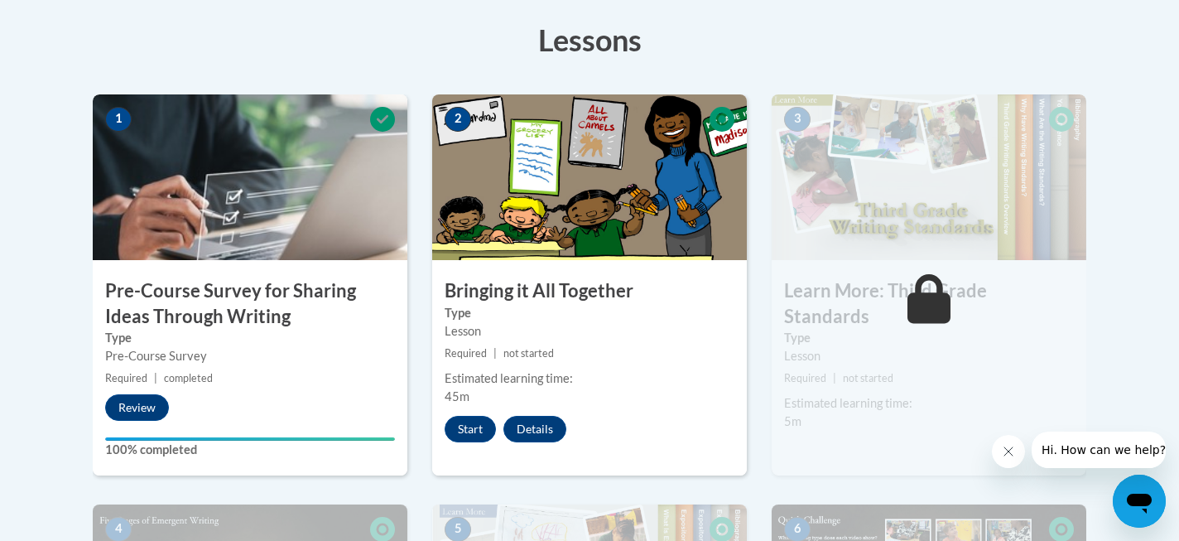
scroll to position [480, 0]
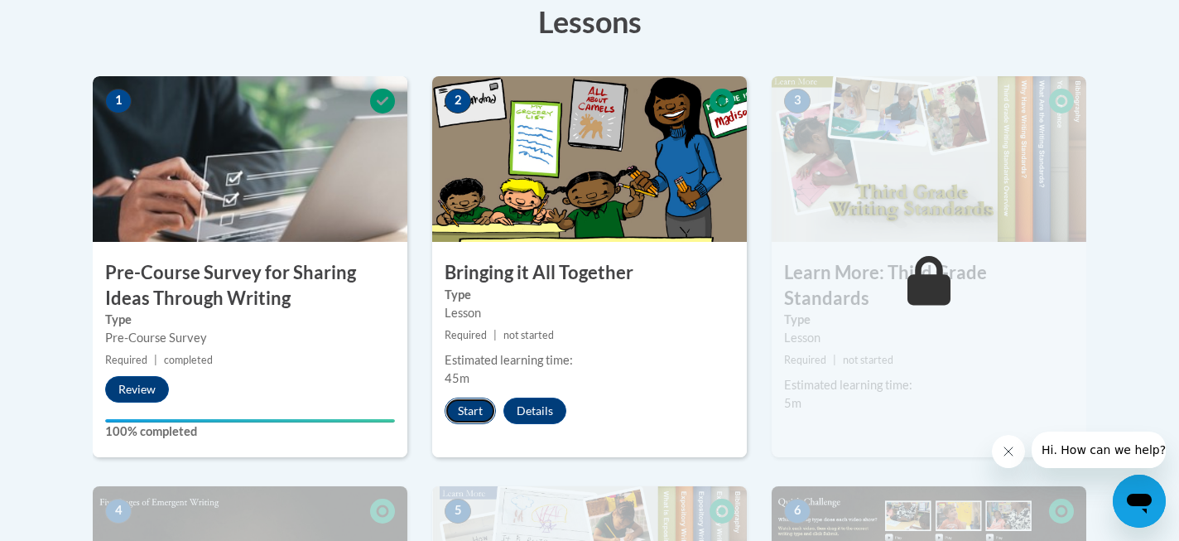
click at [472, 410] on button "Start" at bounding box center [469, 410] width 51 height 26
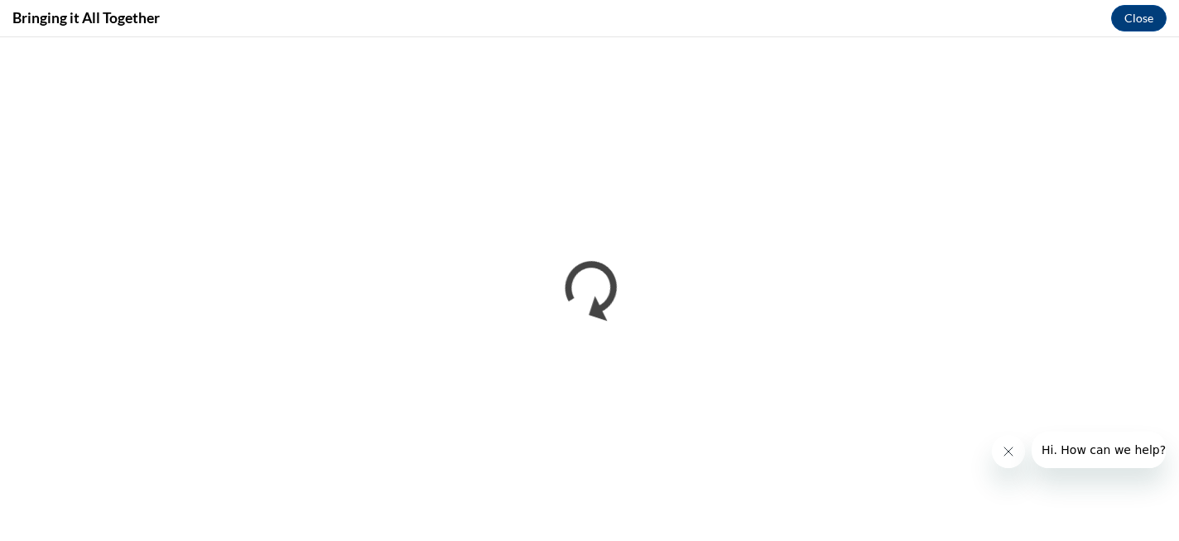
scroll to position [0, 0]
click at [1124, 15] on button "Close" at bounding box center [1138, 18] width 55 height 26
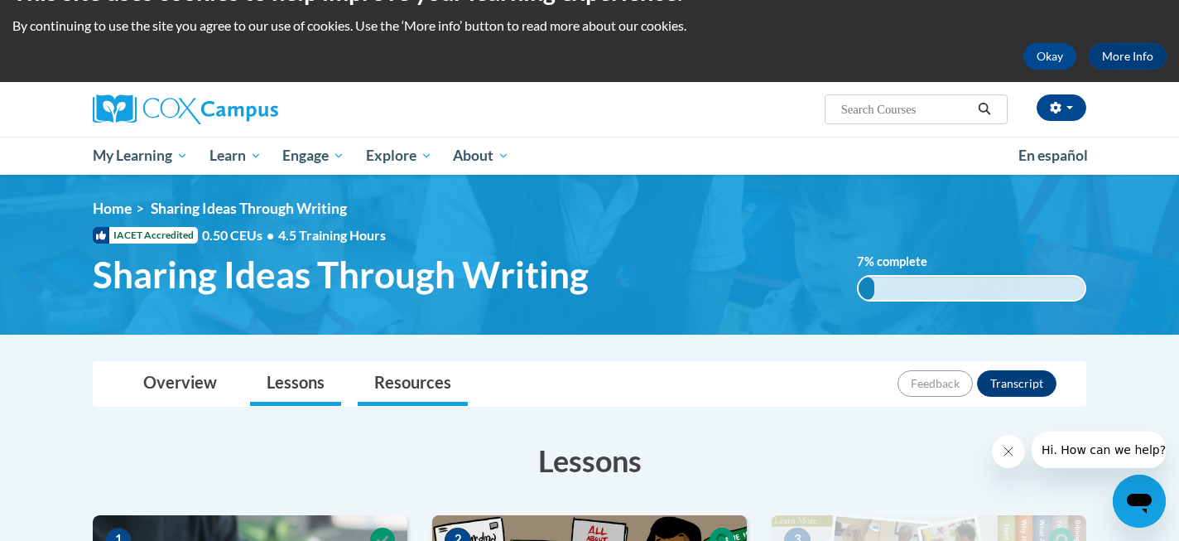
scroll to position [79, 0]
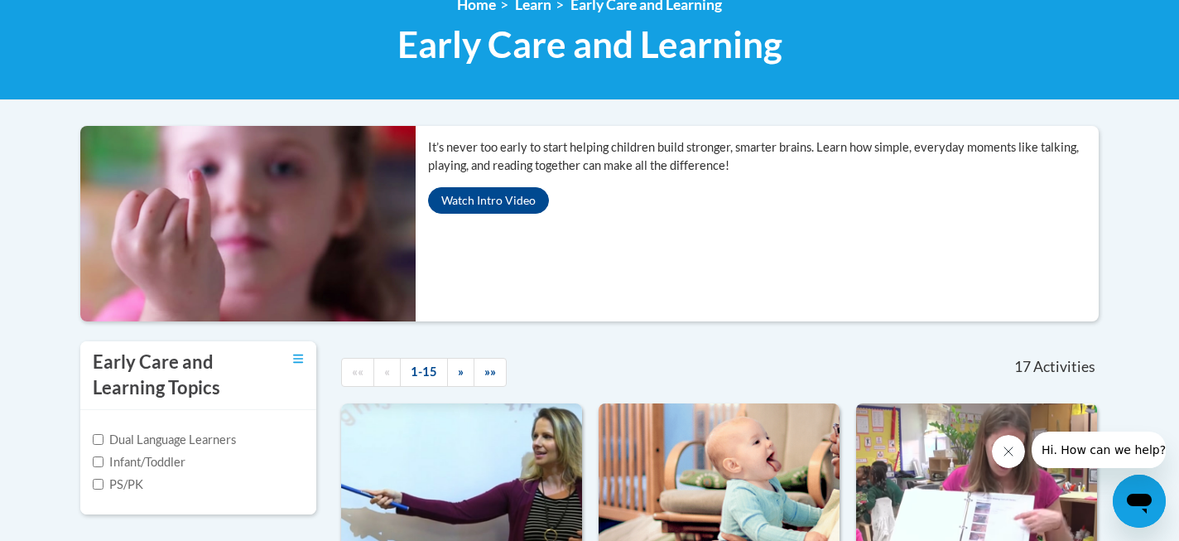
scroll to position [169, 0]
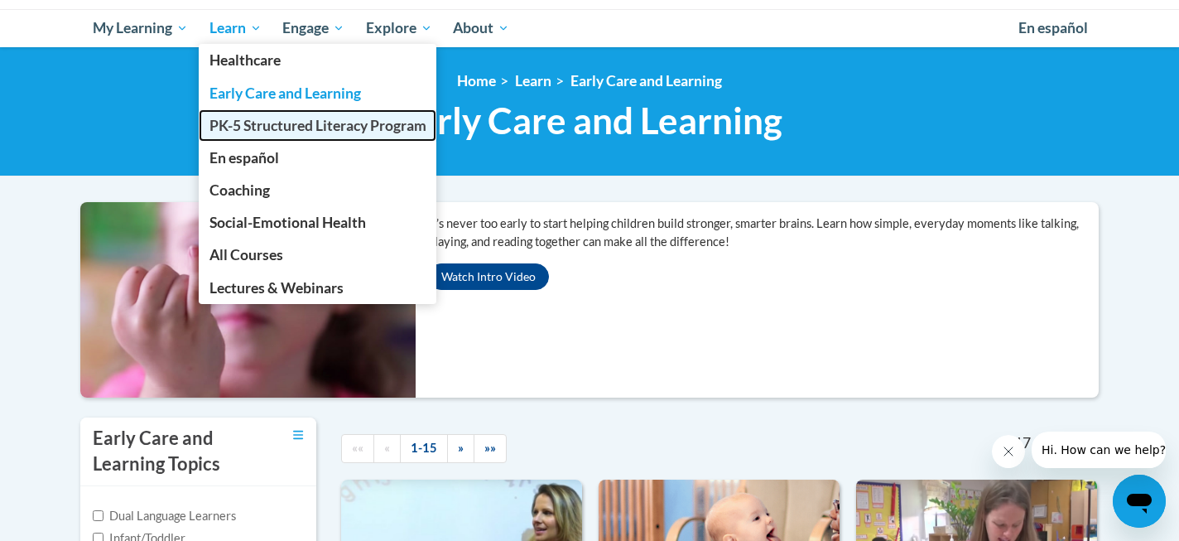
click at [254, 115] on link "PK-5 Structured Literacy Program" at bounding box center [318, 125] width 238 height 32
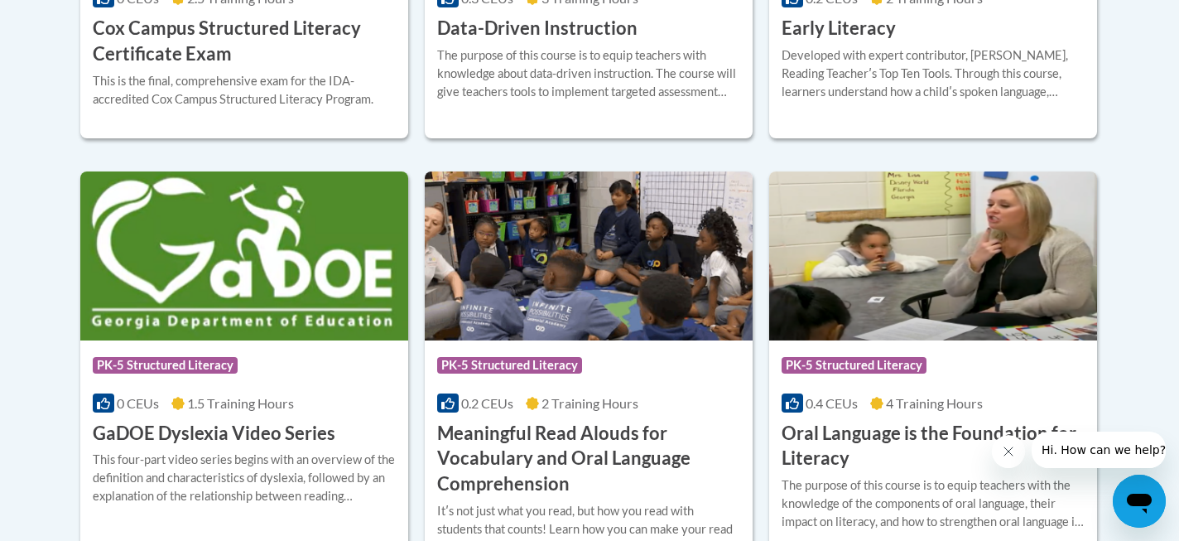
scroll to position [776, 0]
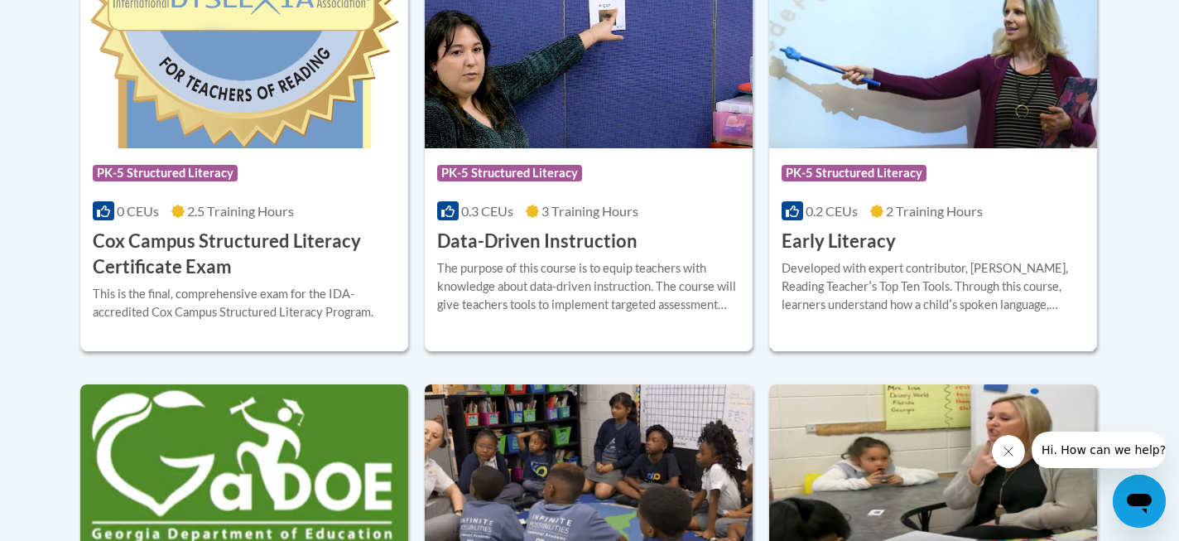
click at [836, 253] on h3 "Early Literacy" at bounding box center [838, 241] width 114 height 26
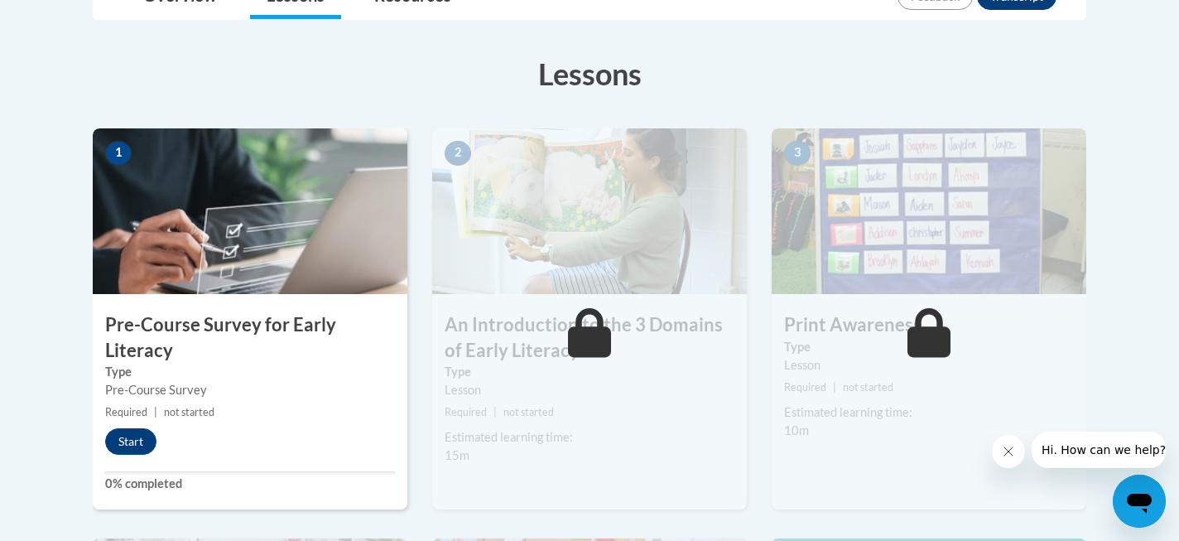
scroll to position [257, 0]
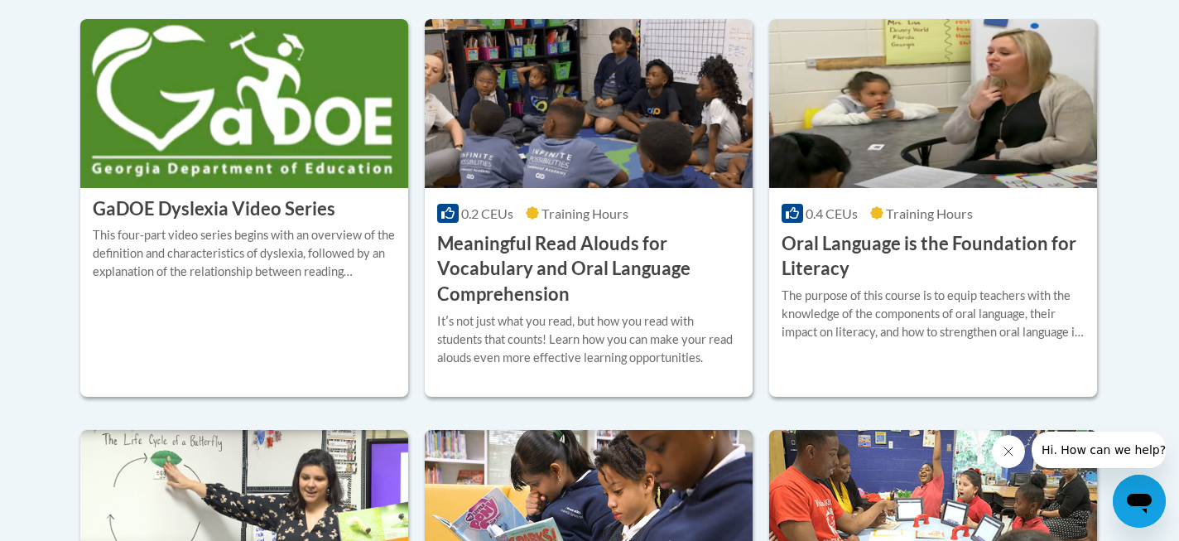
scroll to position [1151, 0]
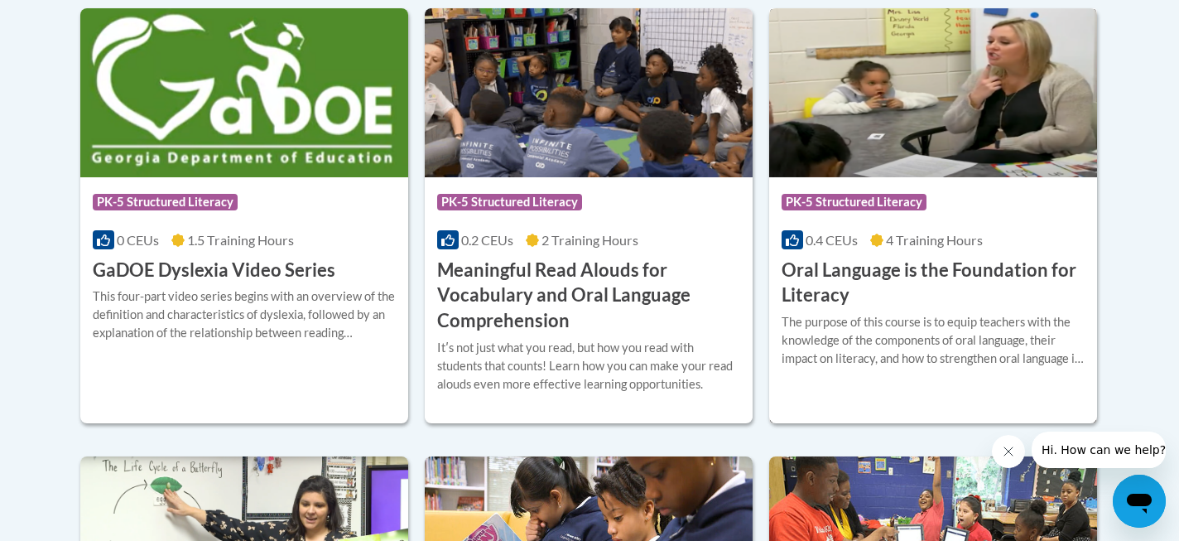
click at [817, 270] on h3 "Oral Language is the Foundation for Literacy" at bounding box center [932, 282] width 303 height 51
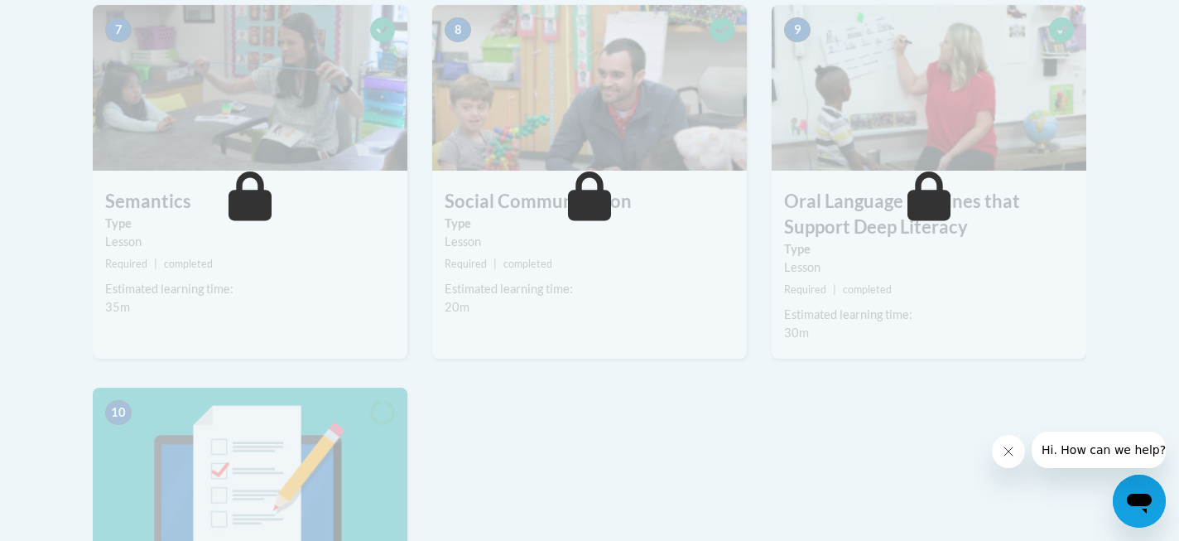
scroll to position [1415, 0]
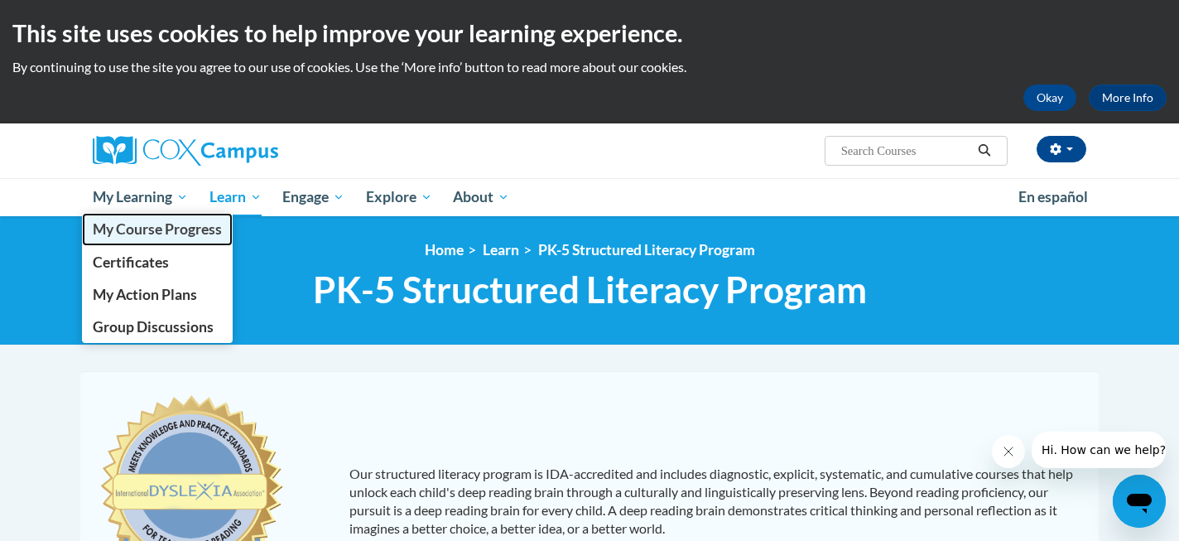
click at [146, 236] on span "My Course Progress" at bounding box center [157, 228] width 129 height 17
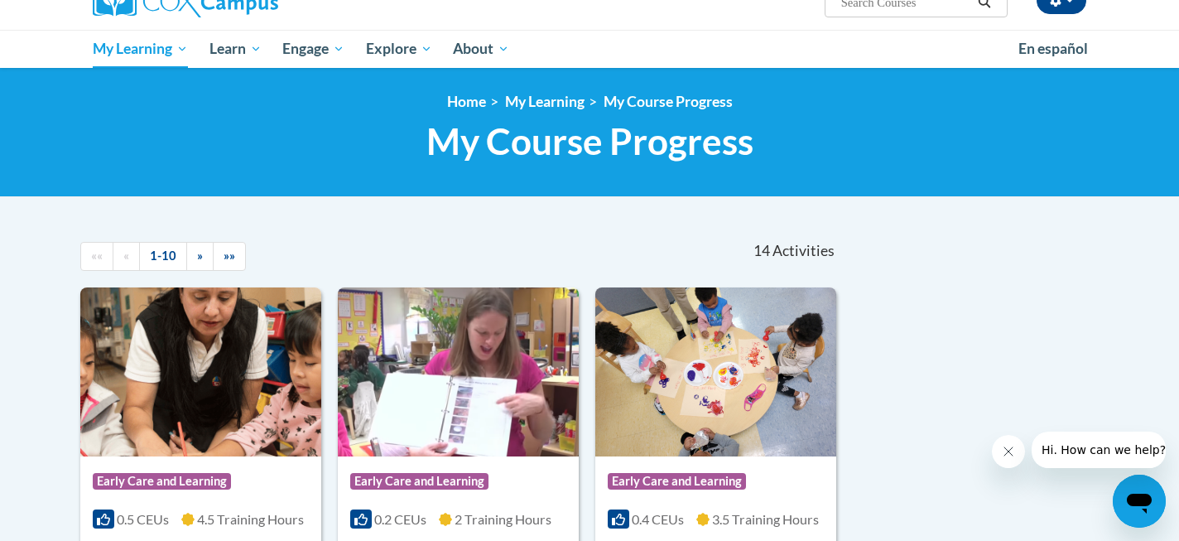
scroll to position [25, 0]
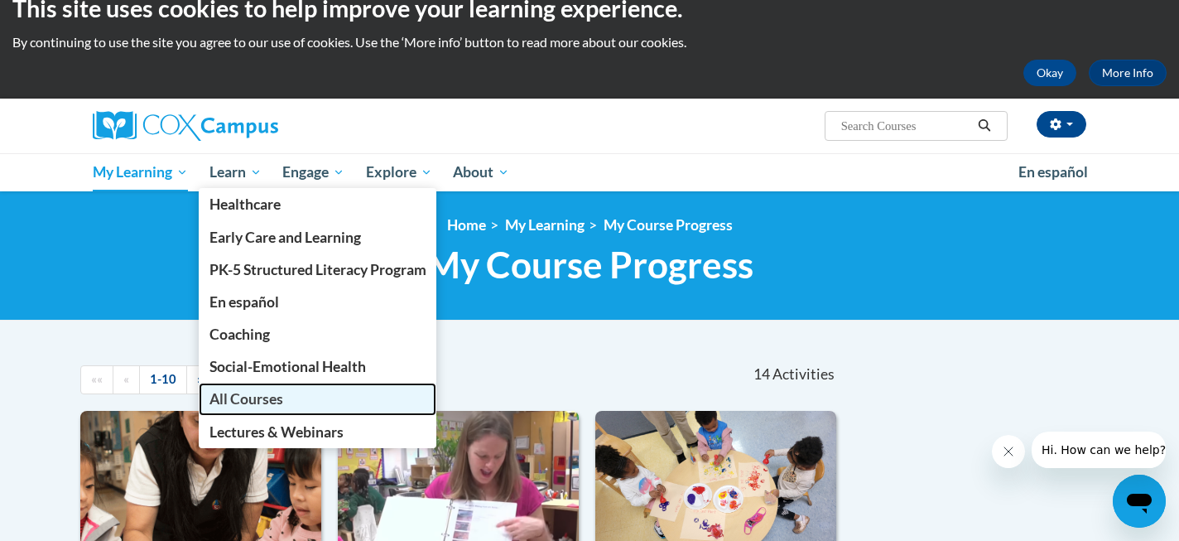
click at [257, 386] on link "All Courses" at bounding box center [318, 398] width 238 height 32
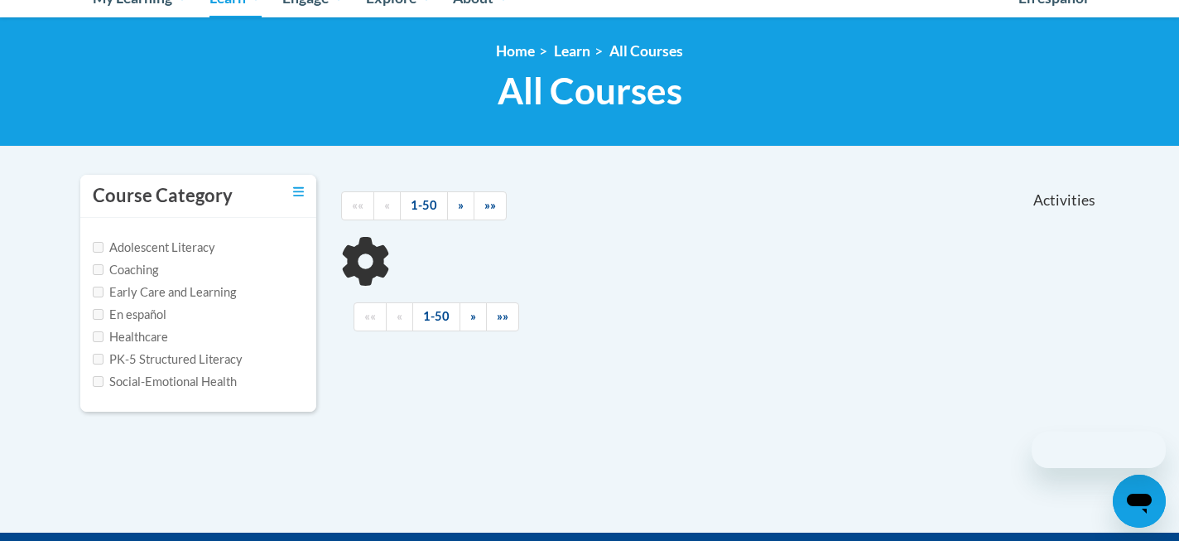
scroll to position [248, 0]
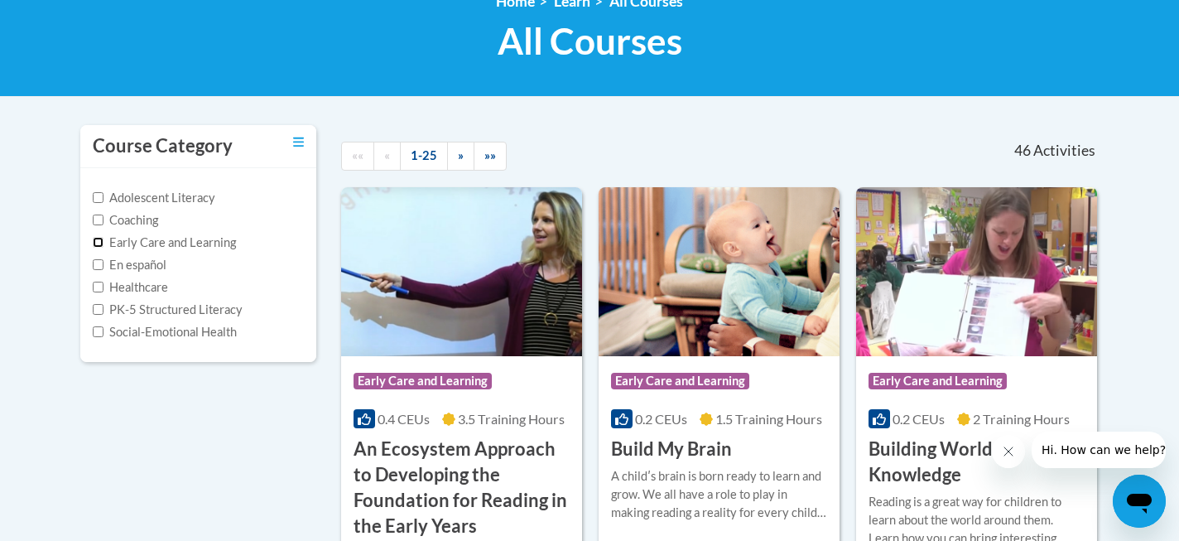
click at [95, 237] on input "Early Care and Learning" at bounding box center [98, 242] width 11 height 11
checkbox input "true"
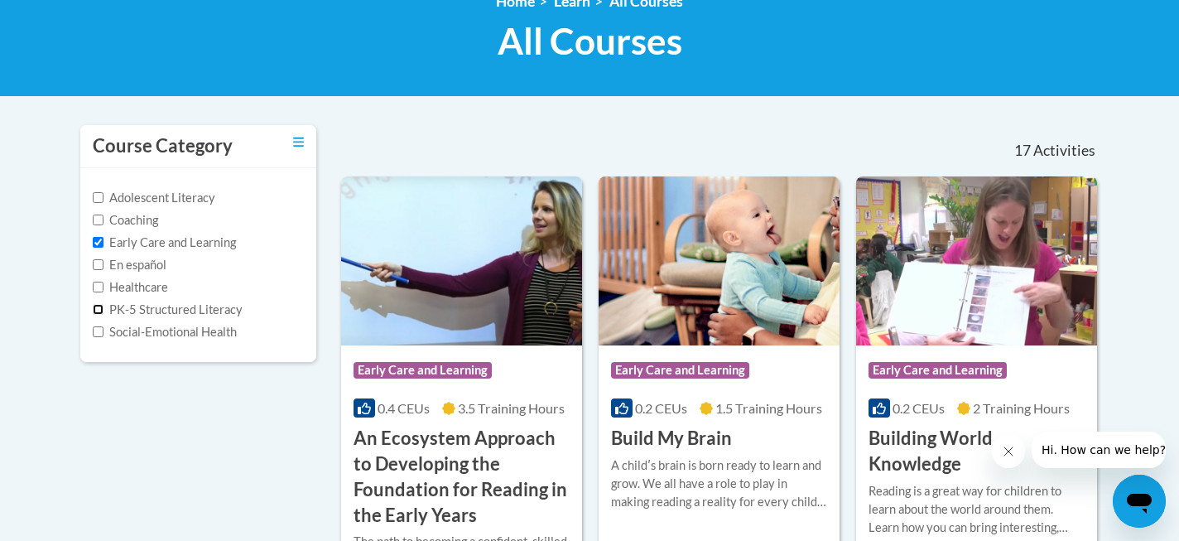
click at [98, 305] on input "PK-5 Structured Literacy" at bounding box center [98, 309] width 11 height 11
checkbox input "true"
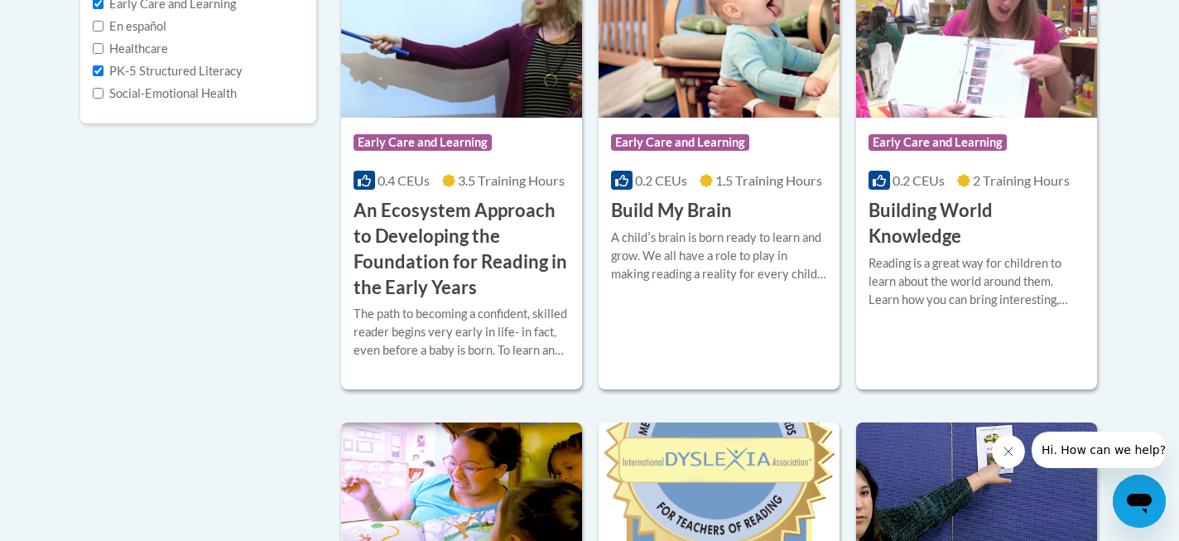
scroll to position [545, 0]
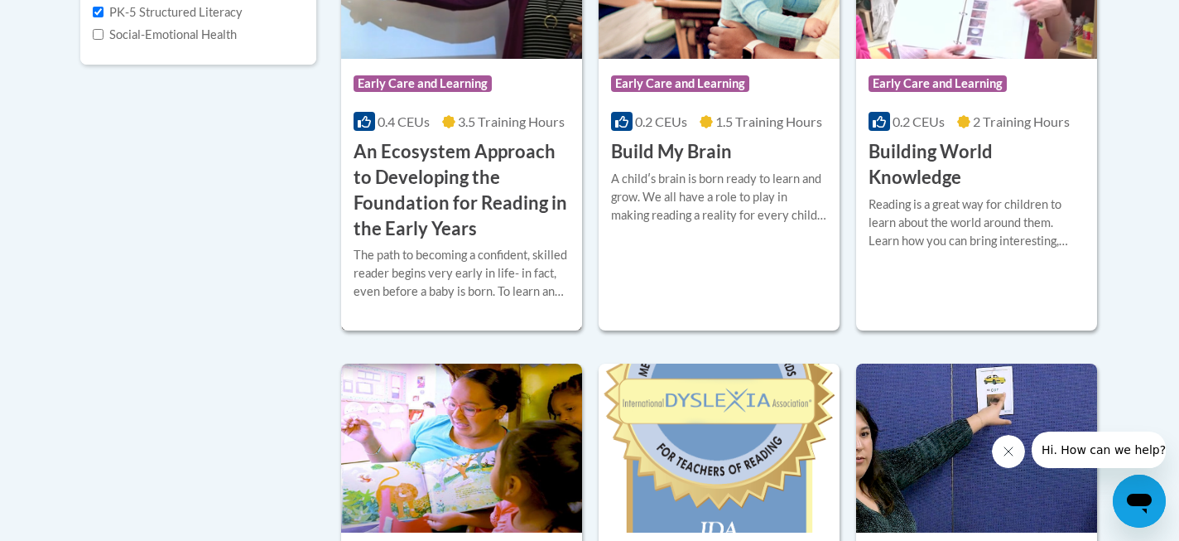
click at [408, 185] on h3 "An Ecosystem Approach to Developing the Foundation for Reading in the Early Yea…" at bounding box center [461, 190] width 216 height 102
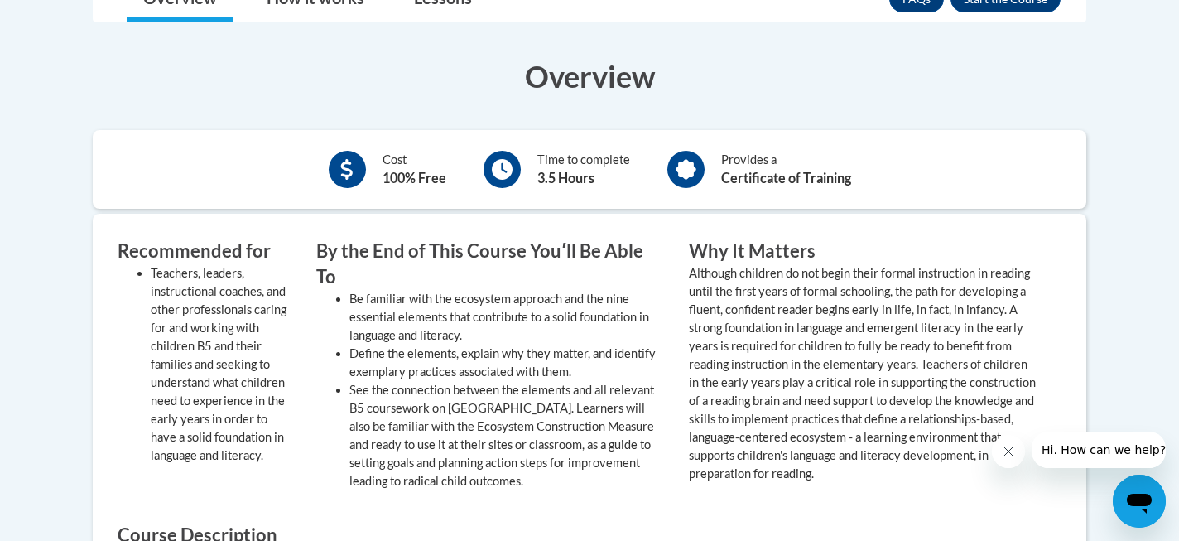
scroll to position [531, 0]
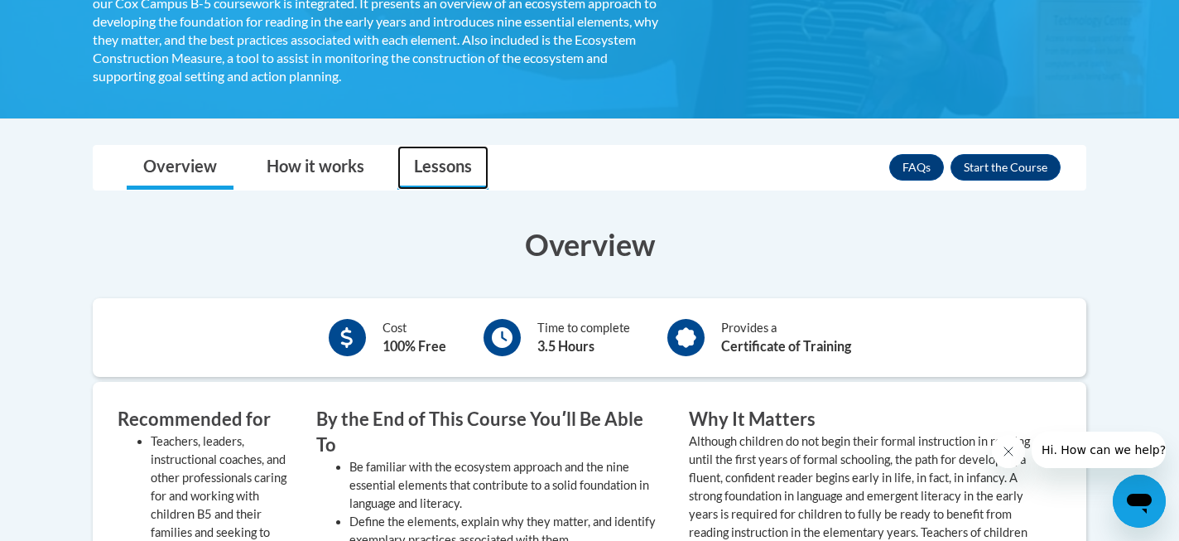
click at [425, 182] on link "Lessons" at bounding box center [442, 168] width 91 height 44
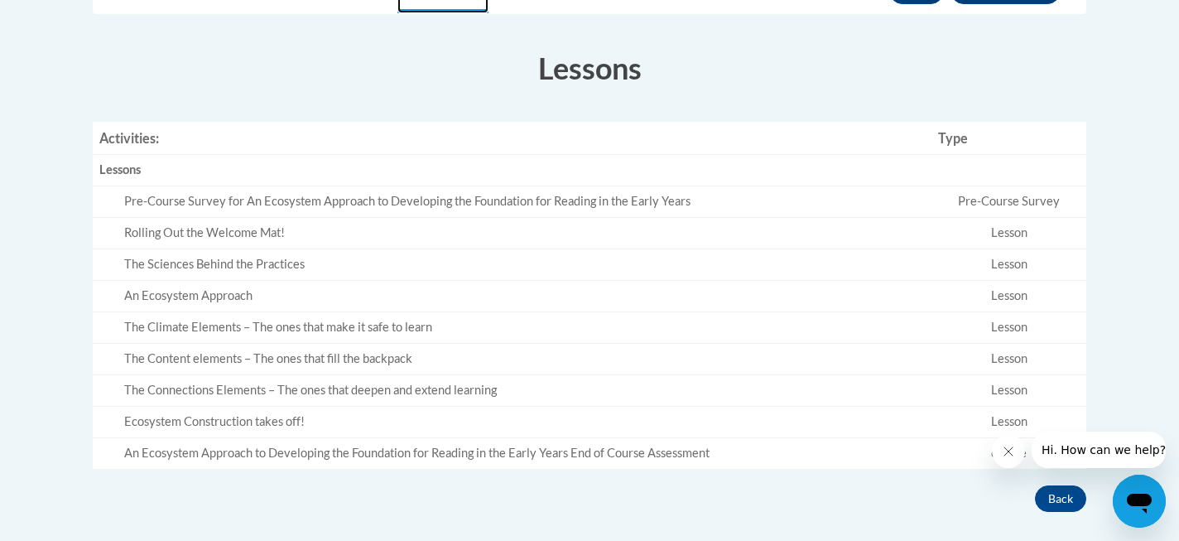
scroll to position [540, 0]
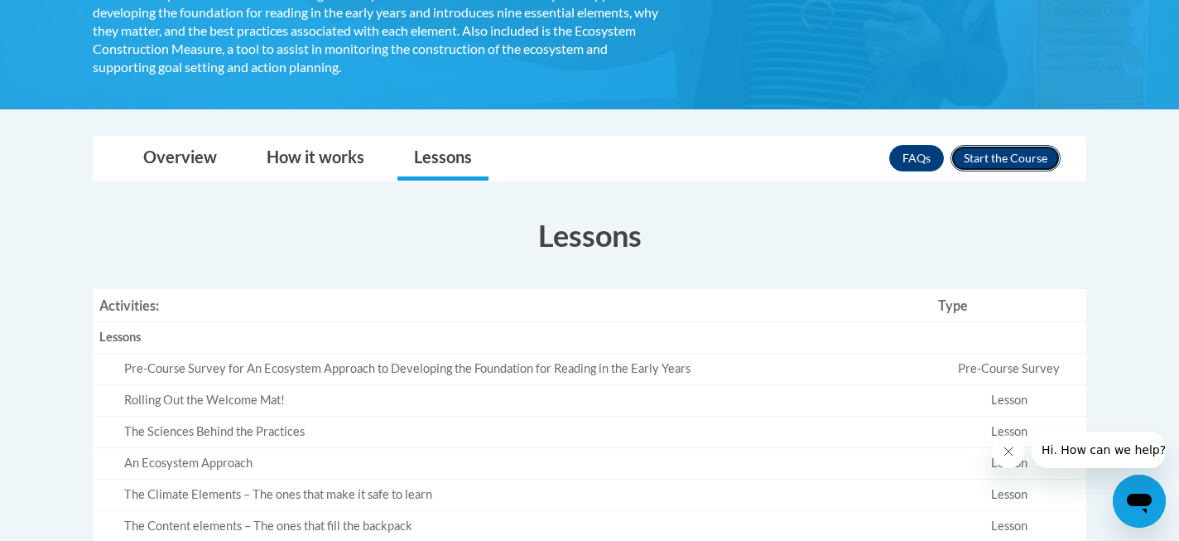
click at [986, 155] on button "Enroll" at bounding box center [1005, 158] width 110 height 26
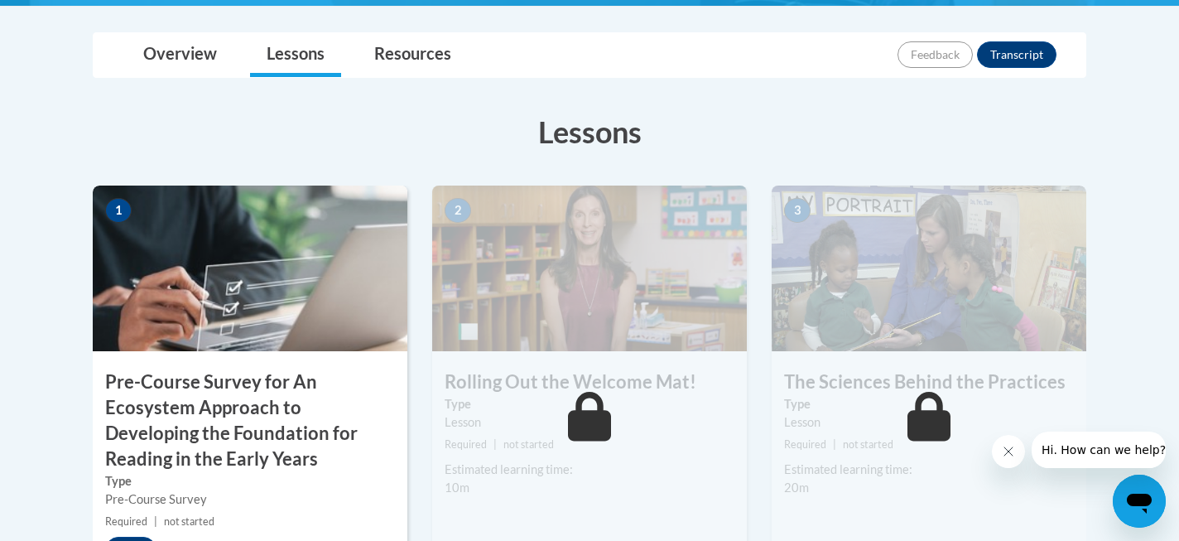
scroll to position [526, 0]
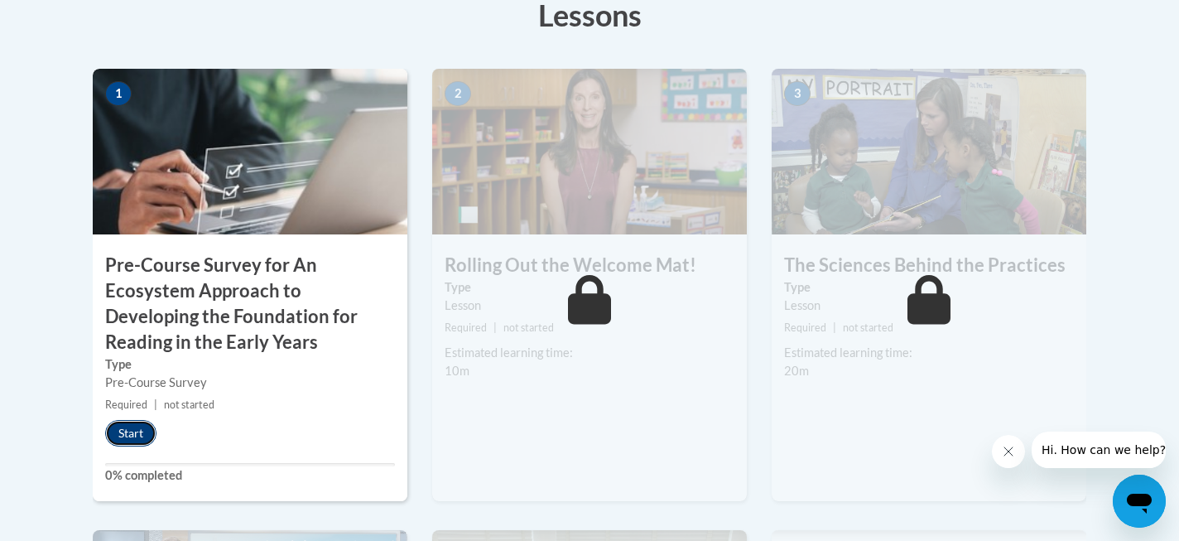
click at [132, 443] on button "Start" at bounding box center [130, 433] width 51 height 26
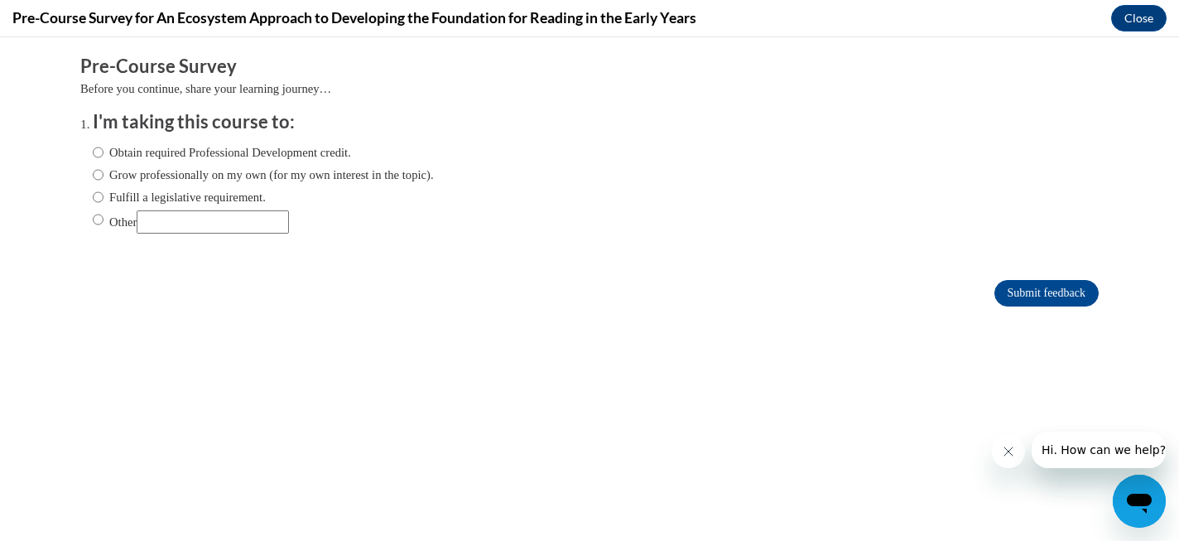
scroll to position [0, 0]
click at [97, 174] on input "Grow professionally on my own (for my own interest in the topic)." at bounding box center [98, 175] width 11 height 18
radio input "true"
click at [1062, 291] on input "Submit feedback" at bounding box center [1046, 293] width 104 height 26
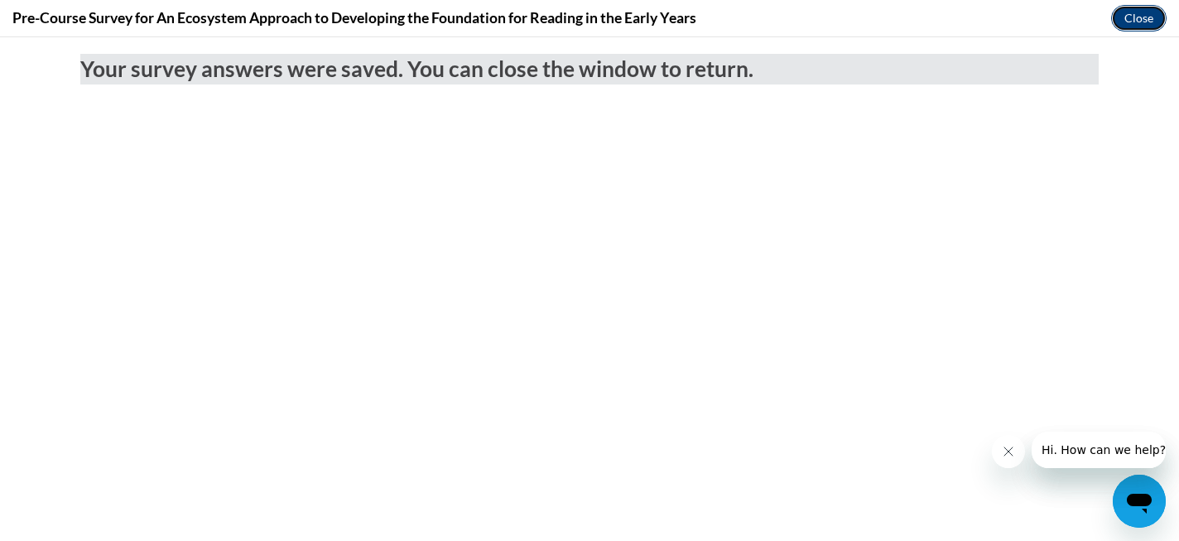
click at [1149, 17] on button "Close" at bounding box center [1138, 18] width 55 height 26
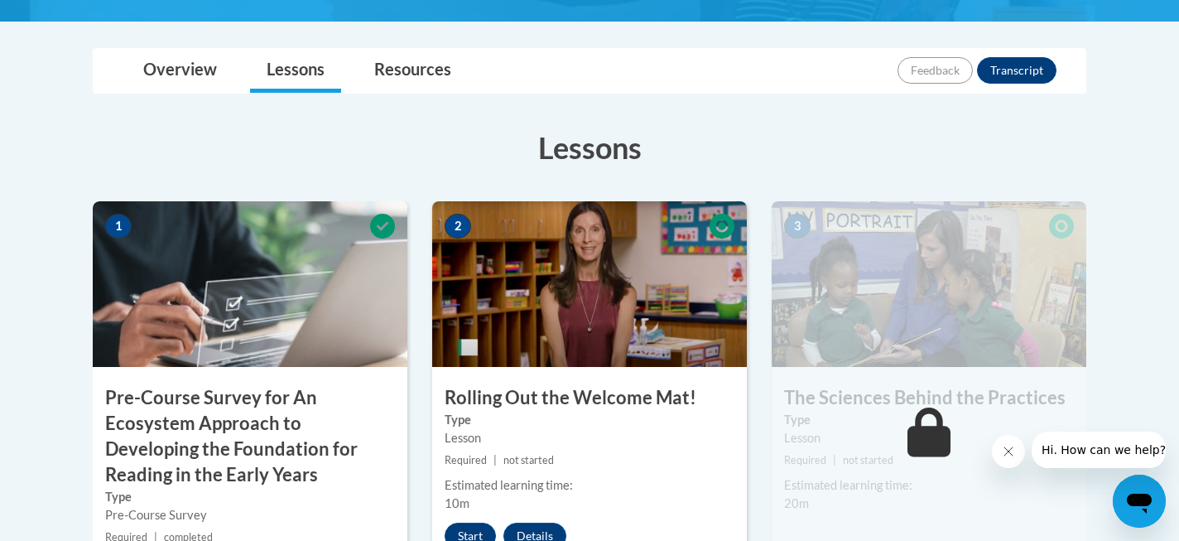
scroll to position [388, 0]
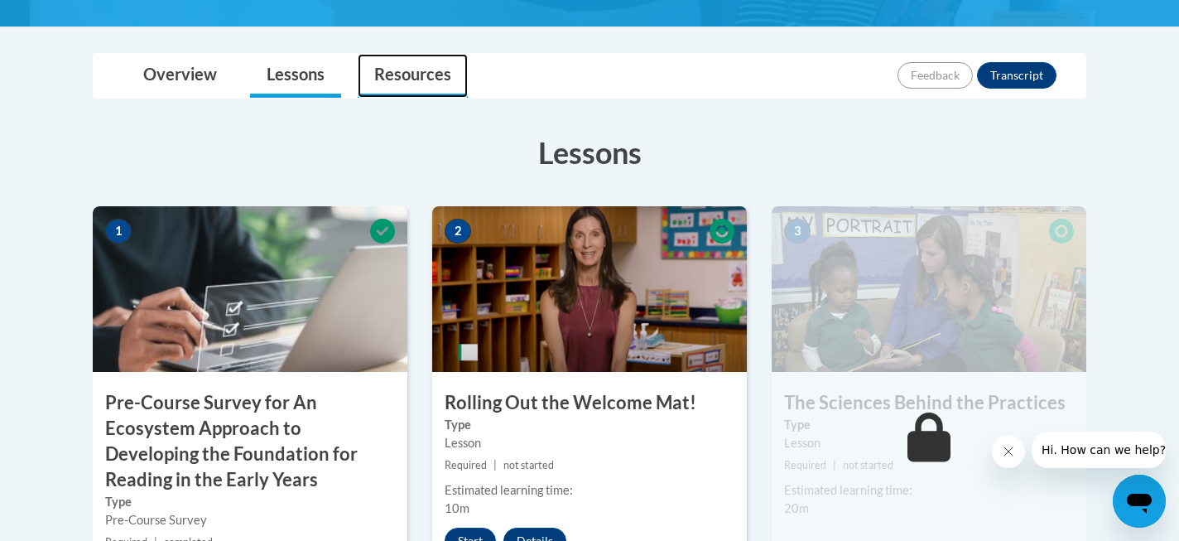
click at [429, 84] on link "Resources" at bounding box center [413, 76] width 110 height 44
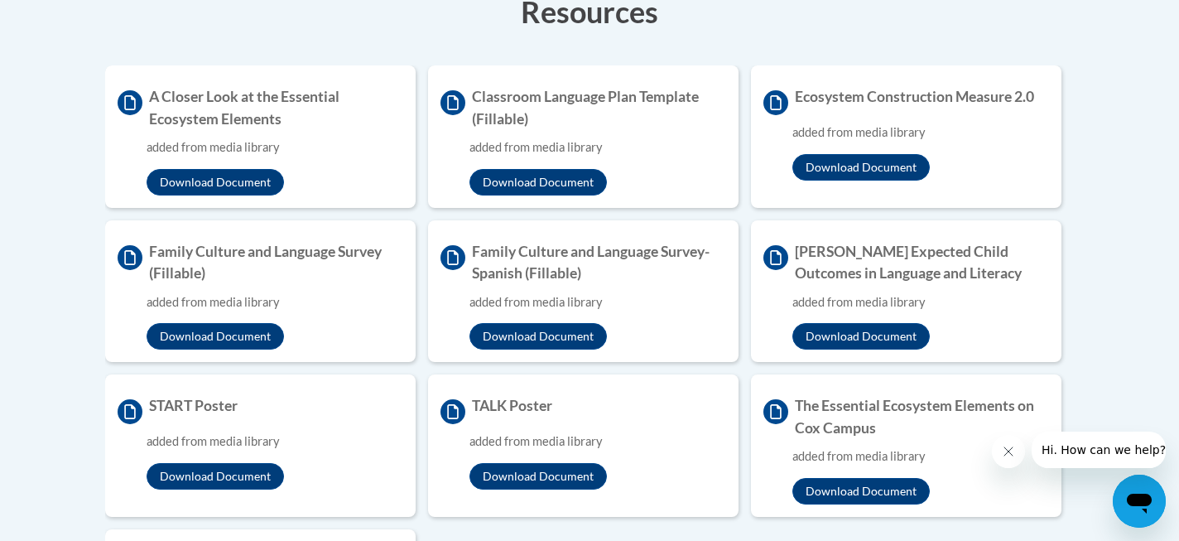
scroll to position [526, 0]
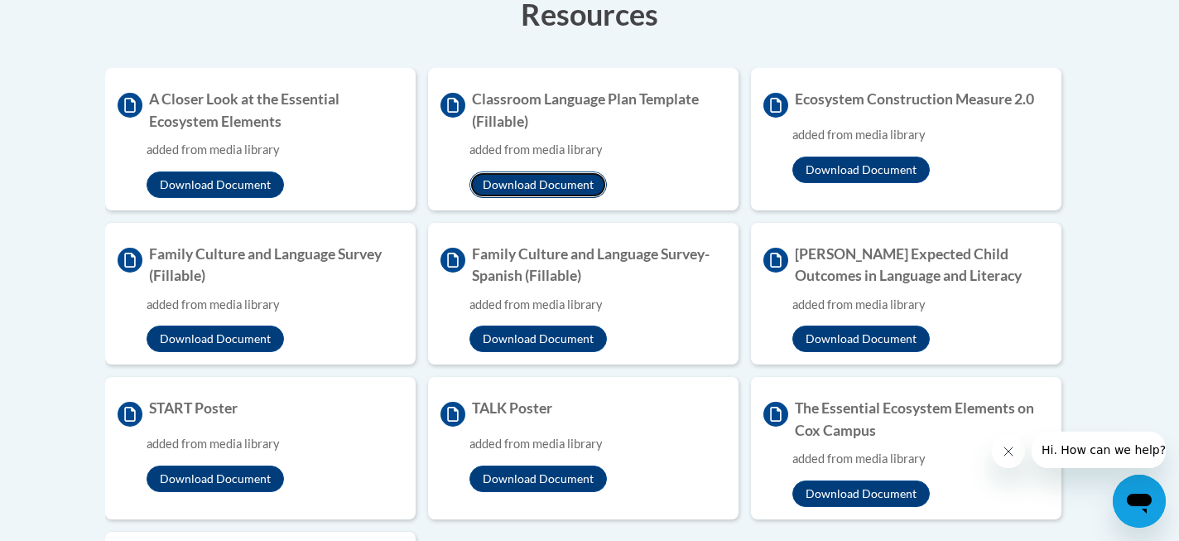
click at [512, 188] on button "Download Document" at bounding box center [537, 184] width 137 height 26
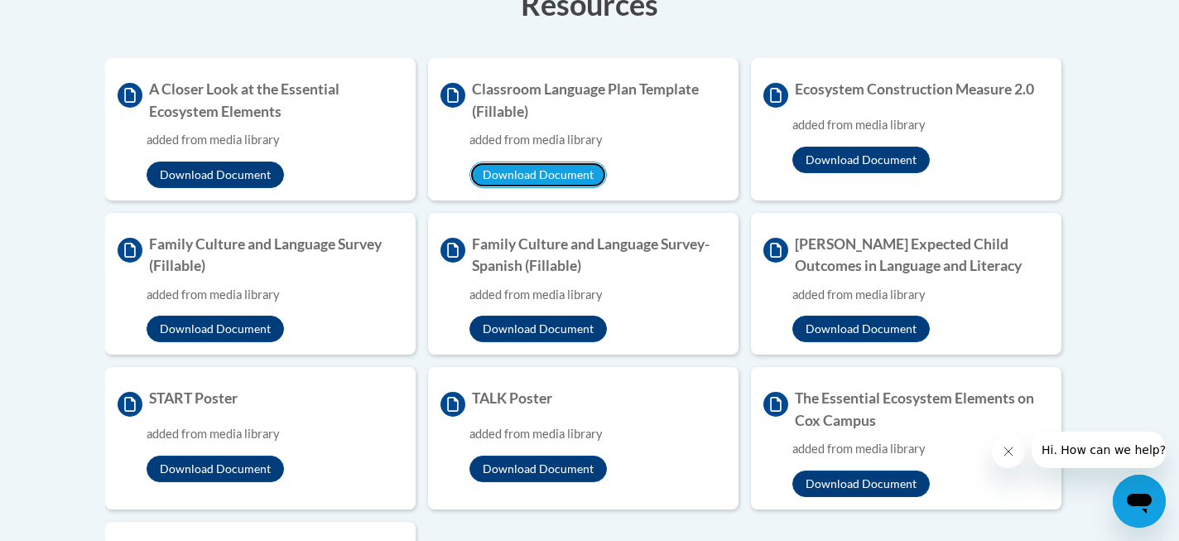
scroll to position [136, 0]
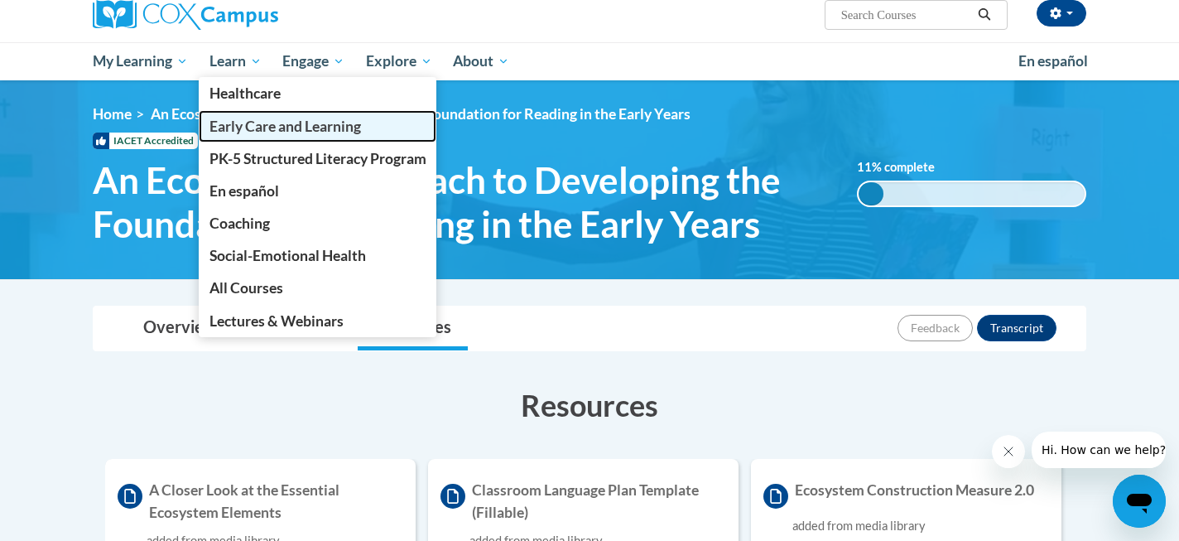
click at [257, 137] on link "Early Care and Learning" at bounding box center [318, 126] width 238 height 32
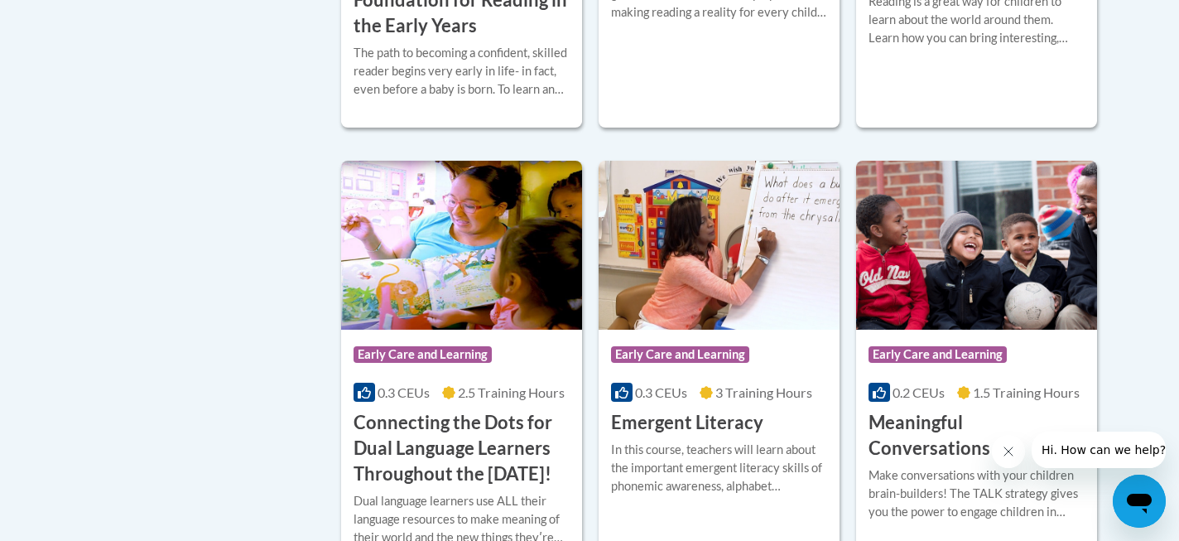
scroll to position [1002, 0]
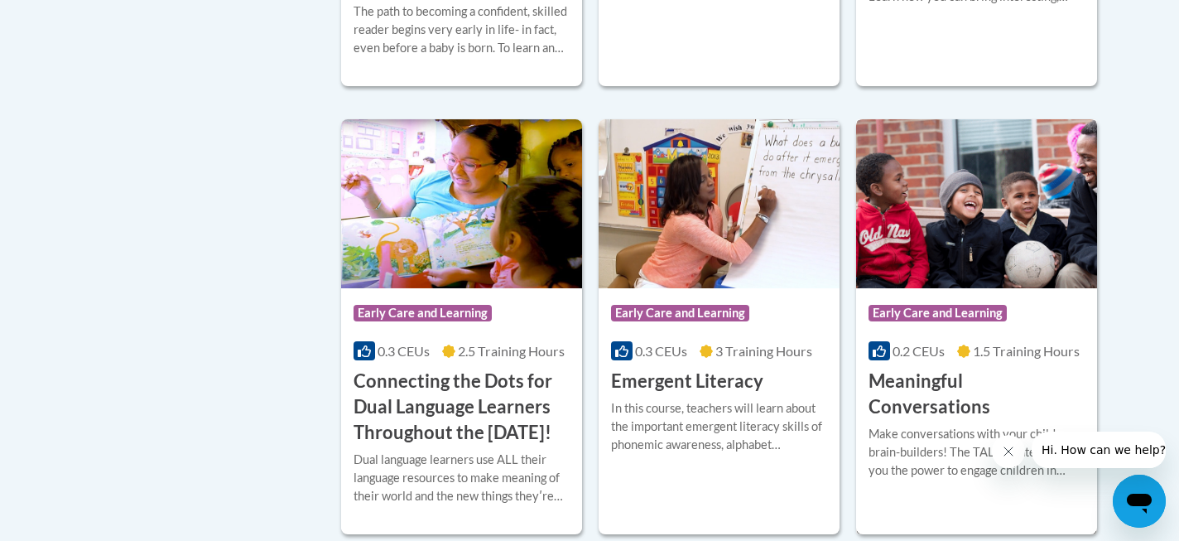
click at [959, 382] on h3 "Meaningful Conversations" at bounding box center [976, 393] width 216 height 51
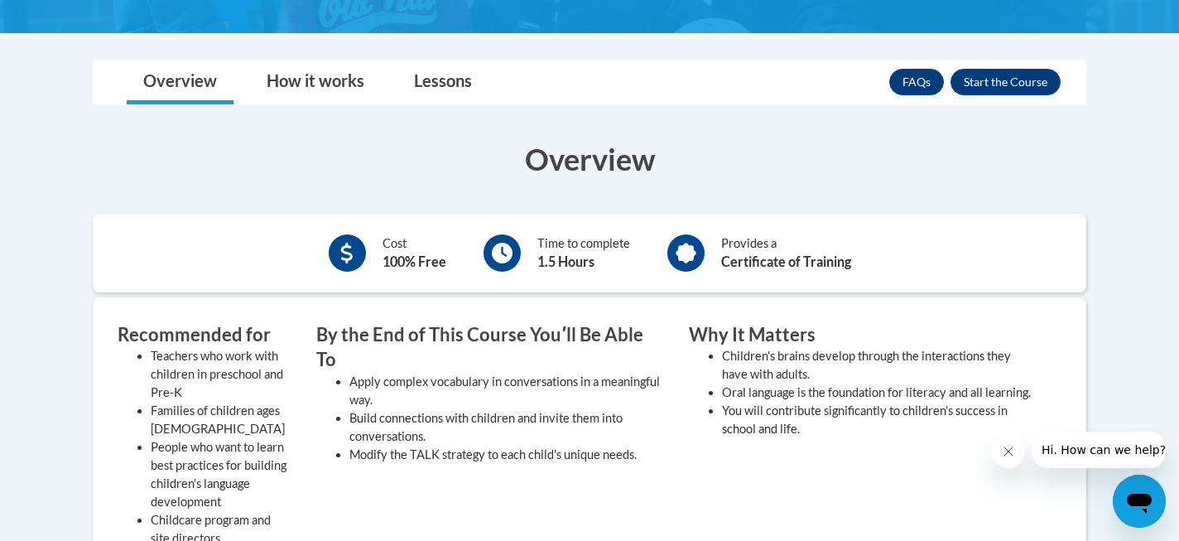
scroll to position [395, 0]
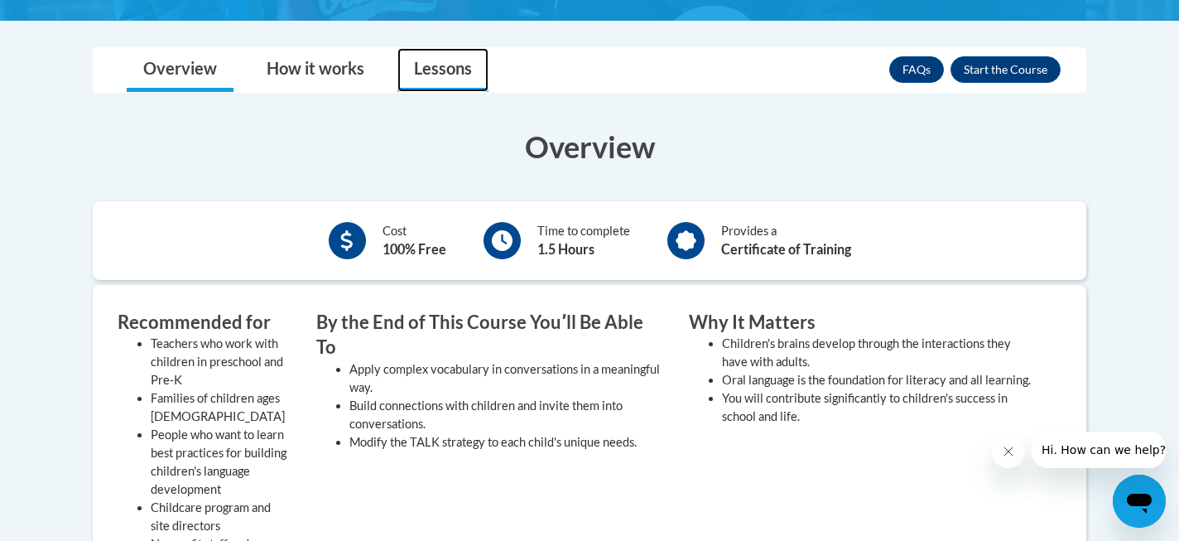
click at [440, 72] on link "Lessons" at bounding box center [442, 70] width 91 height 44
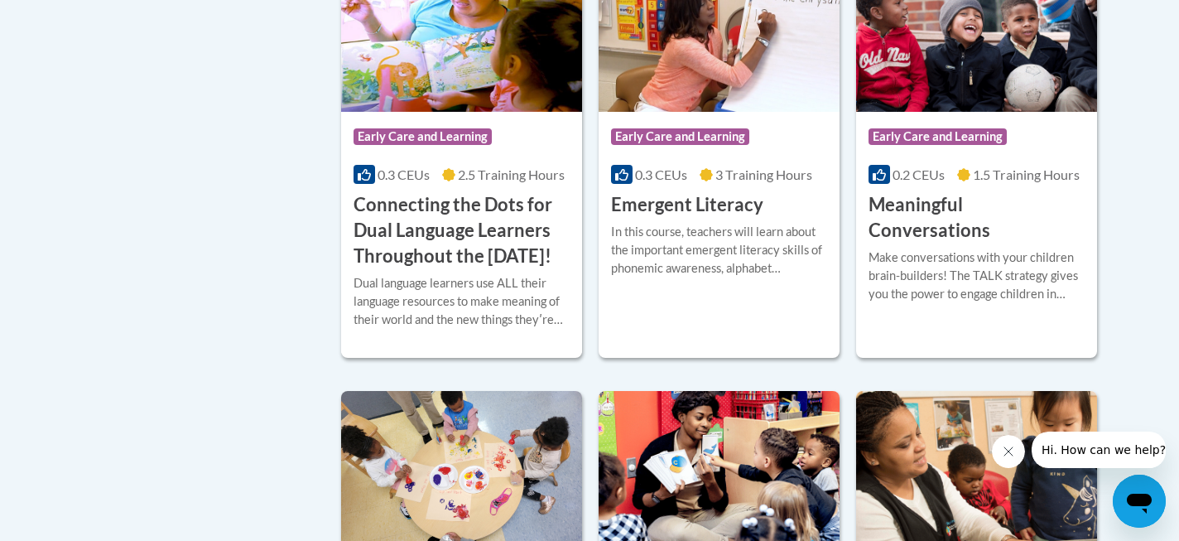
scroll to position [1095, 0]
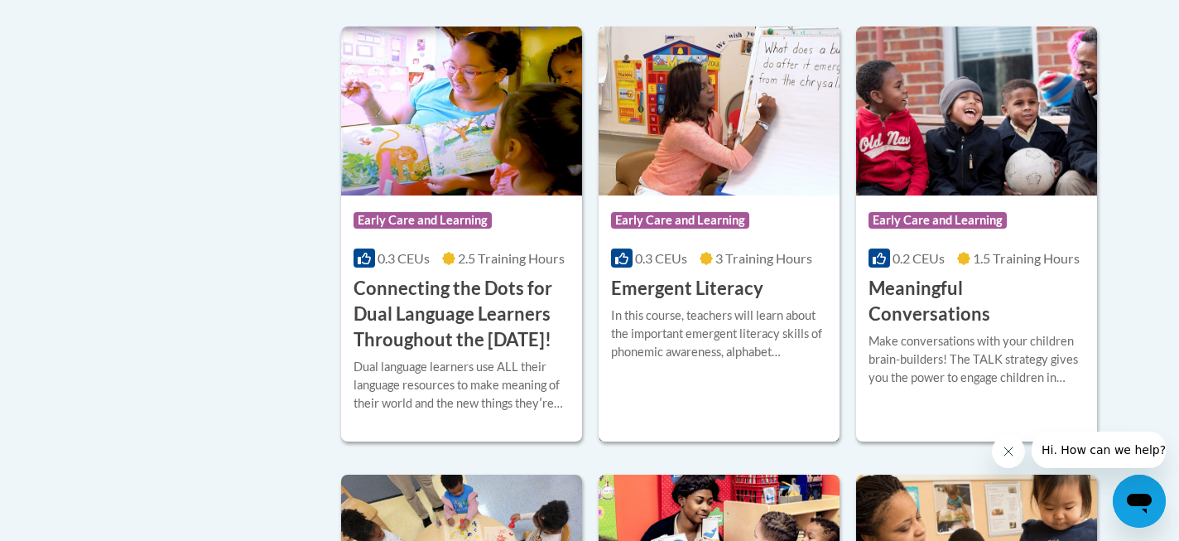
click at [684, 286] on h3 "Emergent Literacy" at bounding box center [687, 289] width 152 height 26
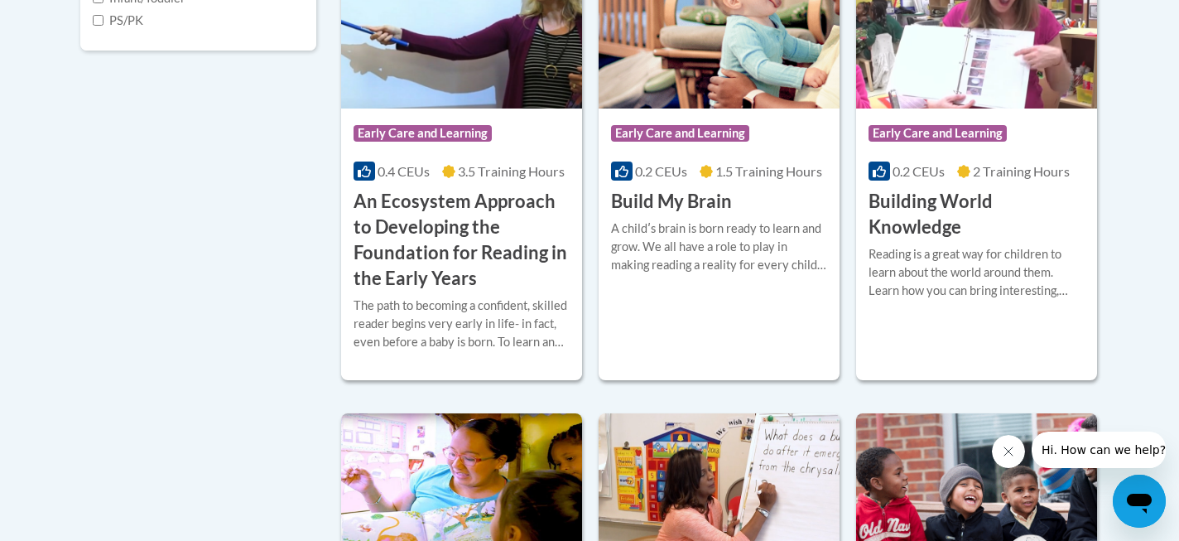
scroll to position [709, 0]
